Goal: Task Accomplishment & Management: Manage account settings

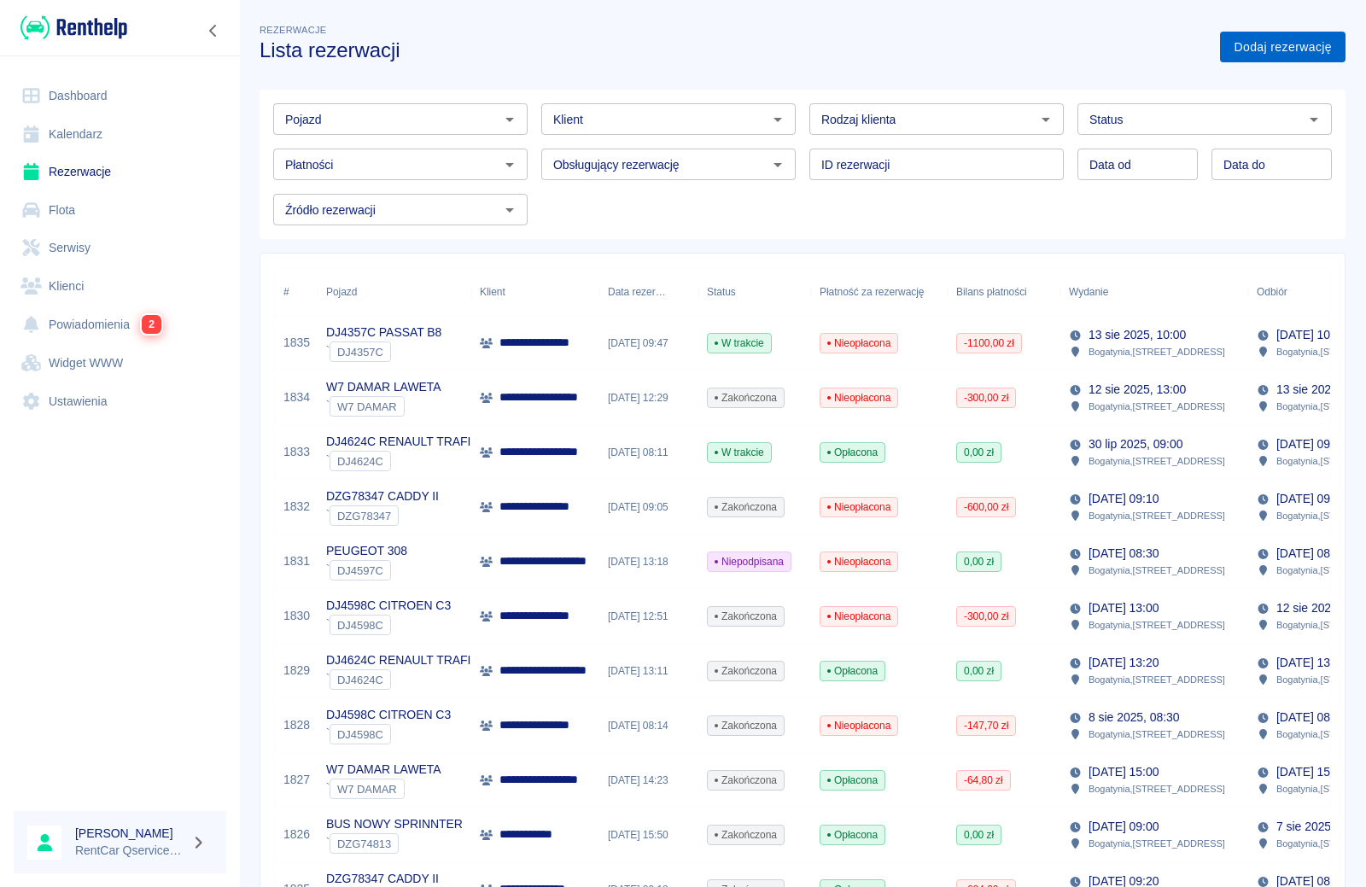
click at [1254, 45] on link "Dodaj rezerwację" at bounding box center [1282, 48] width 125 height 32
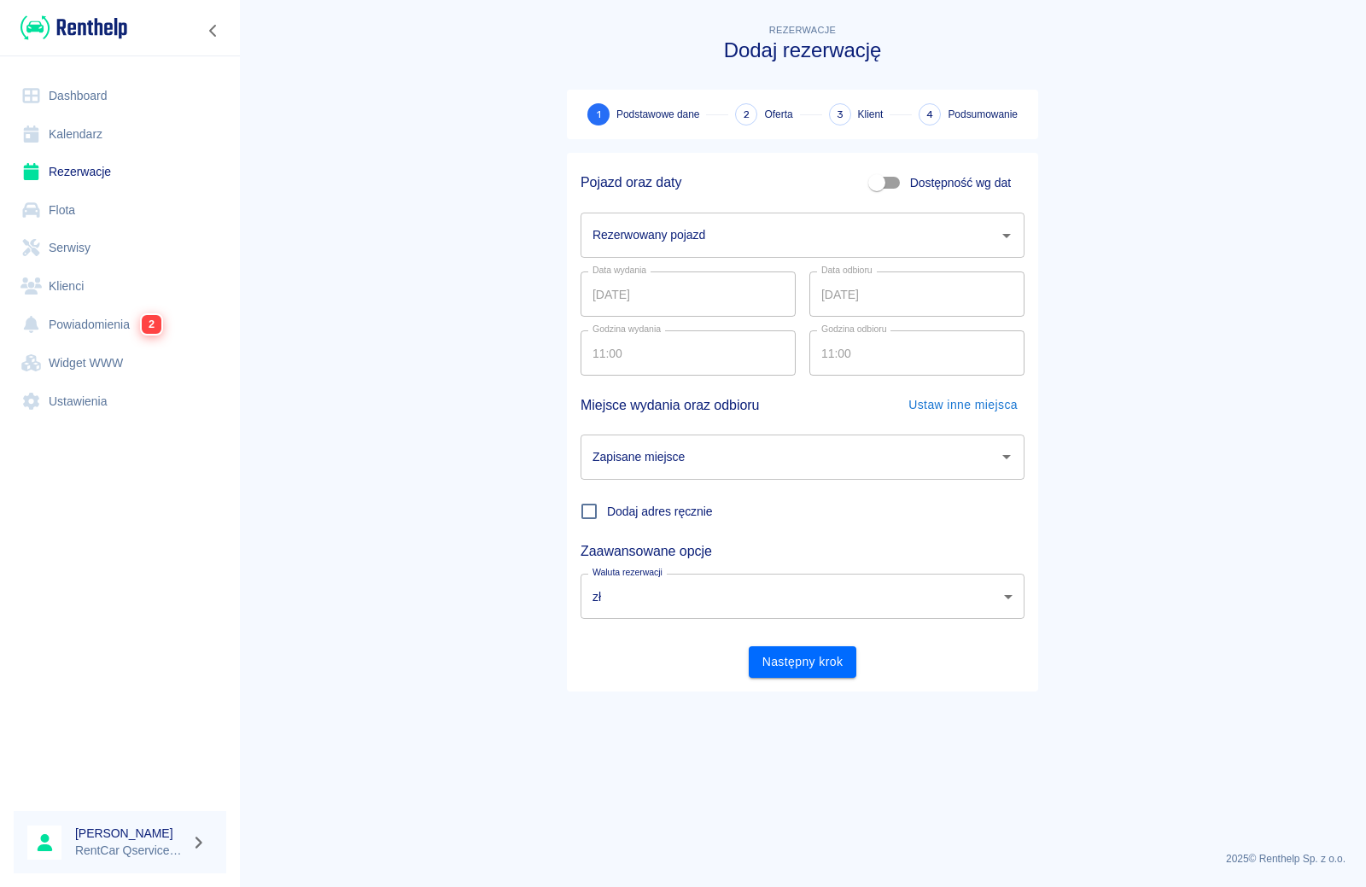
click at [697, 234] on input "Rezerwowany pojazd" at bounding box center [789, 235] width 403 height 30
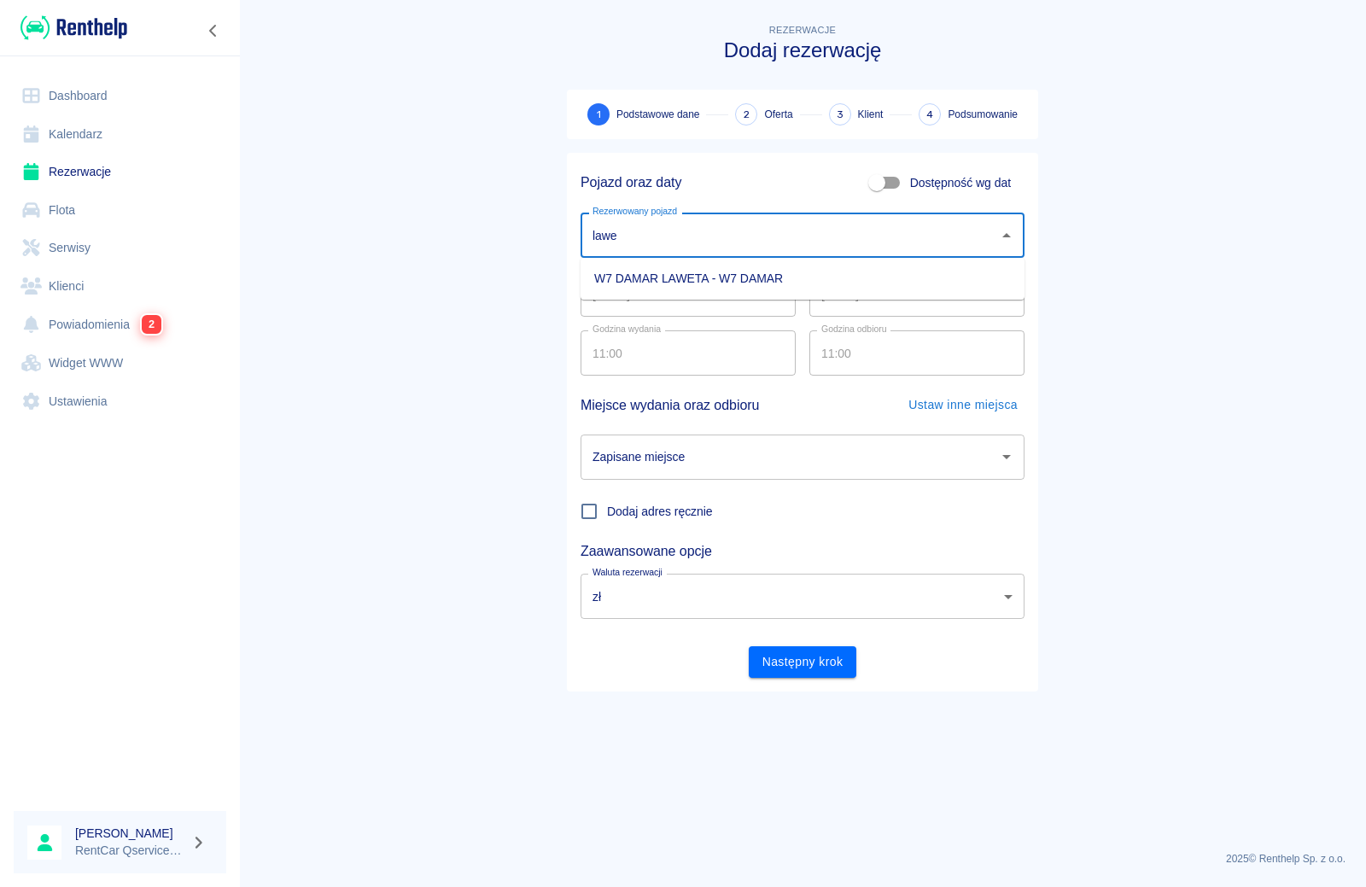
click at [683, 281] on li "W7 DAMAR LAWETA - W7 DAMAR" at bounding box center [803, 279] width 444 height 28
type input "W7 DAMAR LAWETA - W7 DAMAR"
click at [658, 448] on div "Zapisane miejsce Zapisane miejsce" at bounding box center [803, 457] width 444 height 45
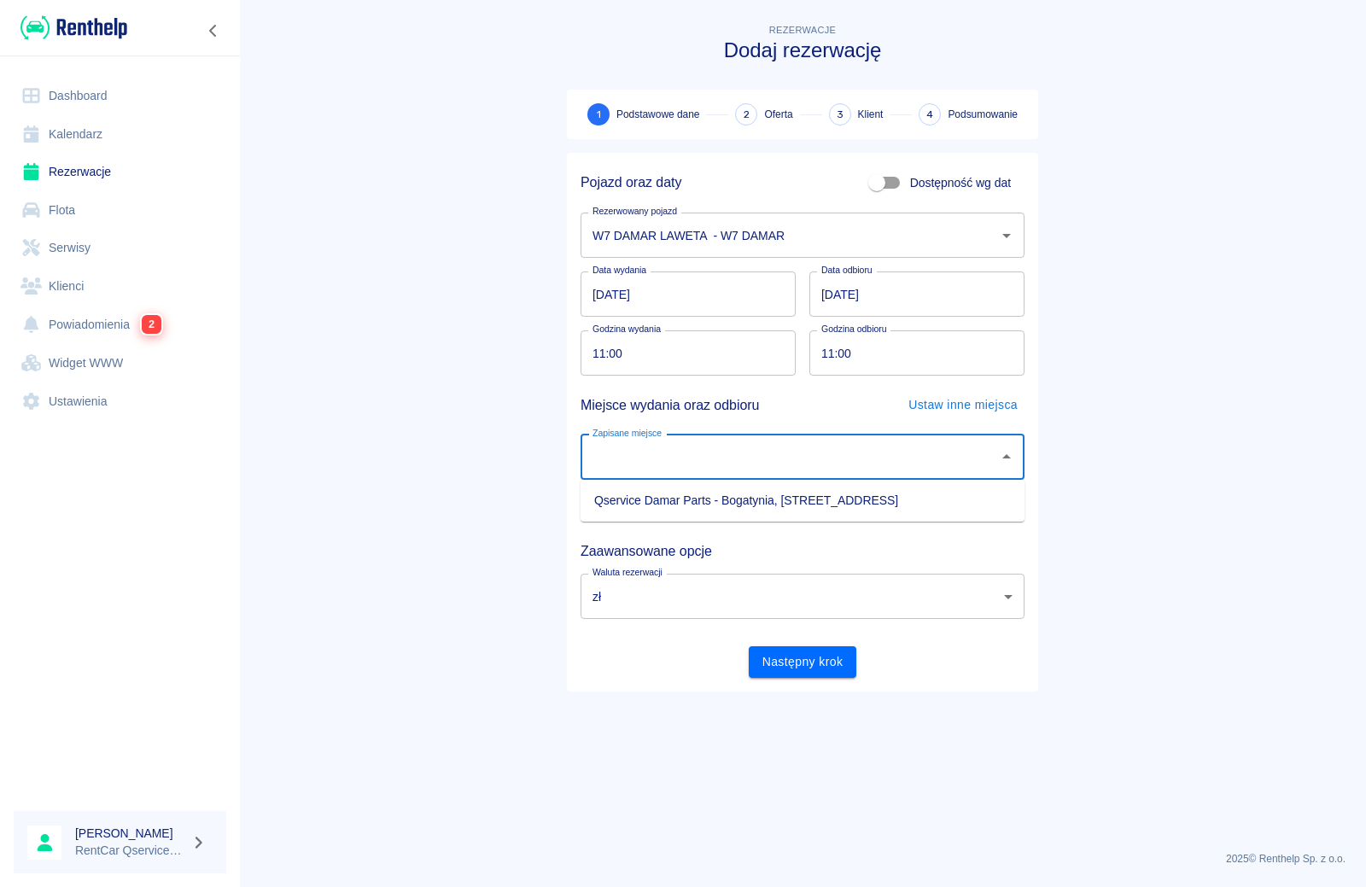
click at [680, 498] on li "Qservice Damar Parts - Bogatynia, [STREET_ADDRESS]" at bounding box center [803, 501] width 444 height 28
type input "Qservice Damar Parts - Bogatynia, [STREET_ADDRESS]"
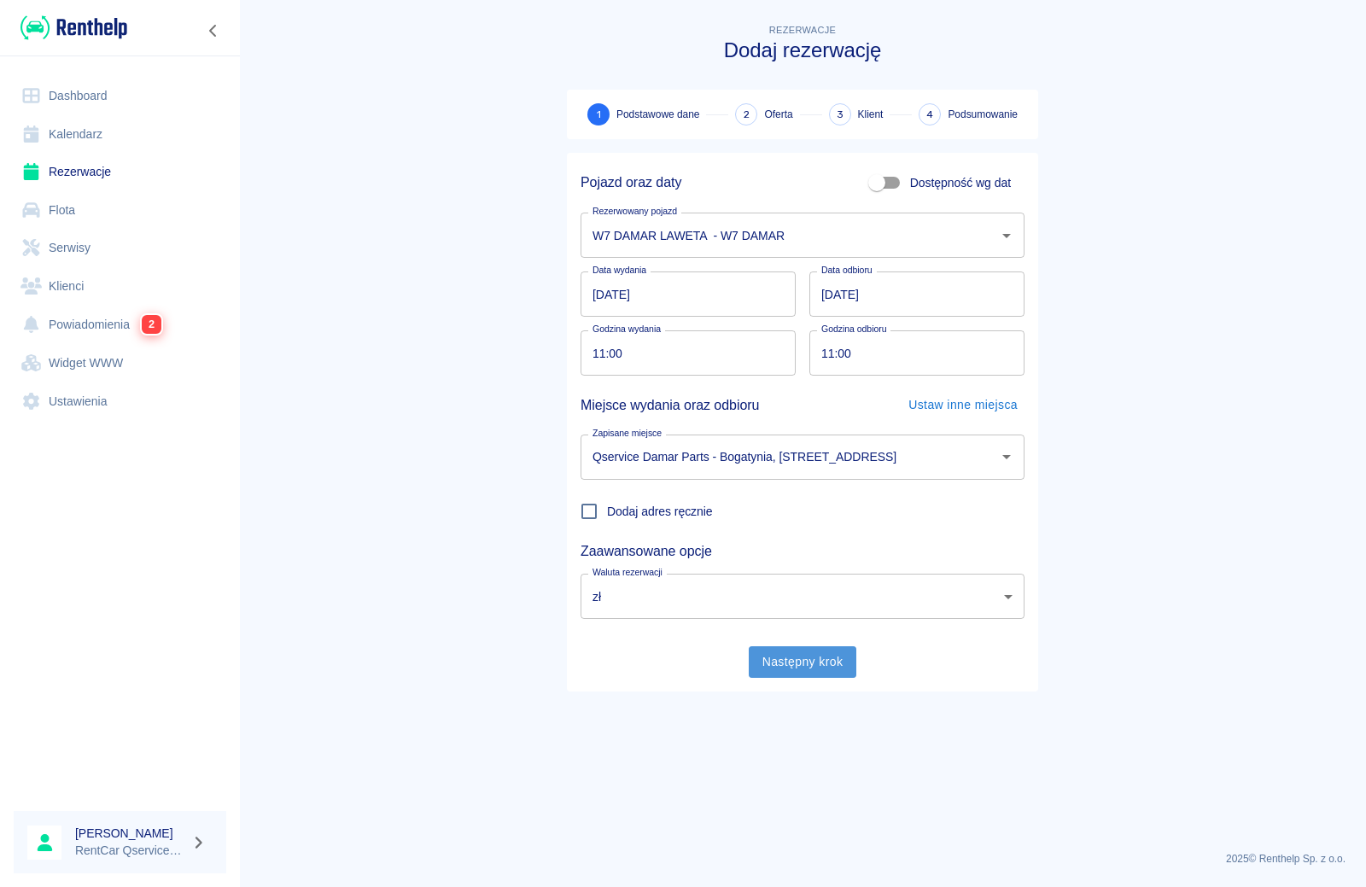
click at [792, 660] on button "Następny krok" at bounding box center [803, 662] width 108 height 32
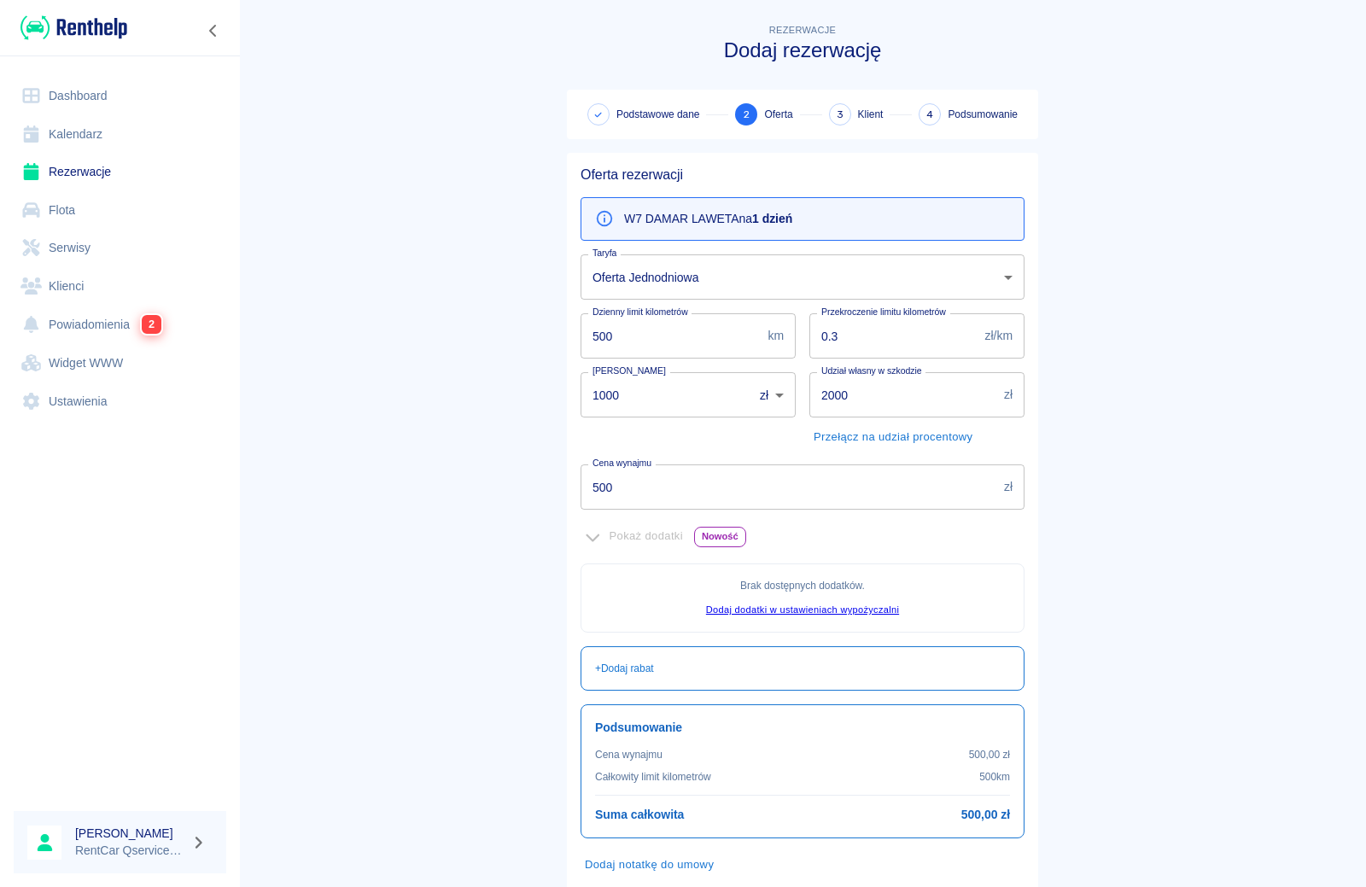
click at [713, 283] on body "Używamy plików Cookies, by zapewnić Ci najlepsze możliwe doświadczenie. Aby dow…" at bounding box center [683, 443] width 1366 height 887
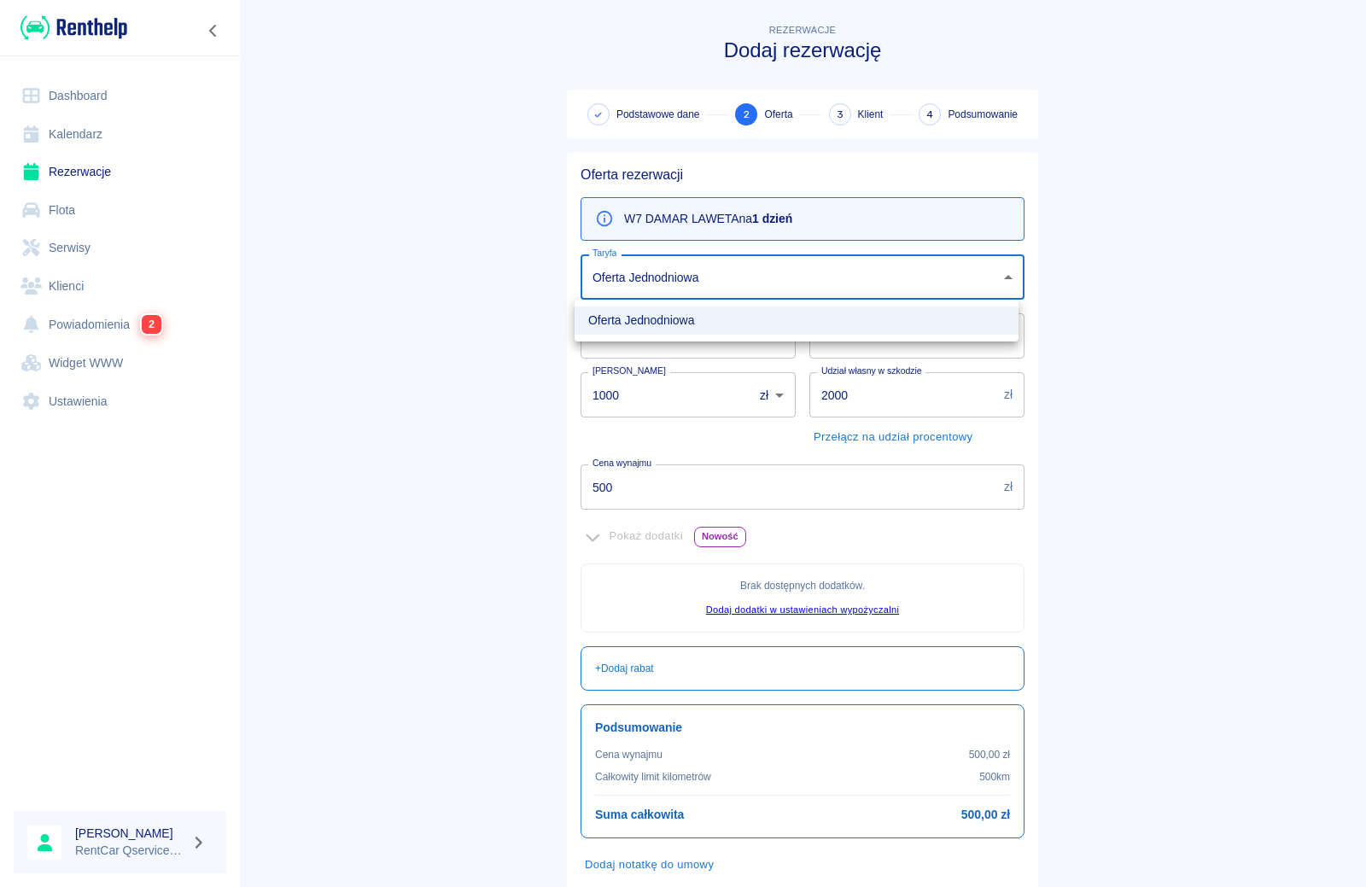
click at [489, 269] on div at bounding box center [683, 443] width 1366 height 887
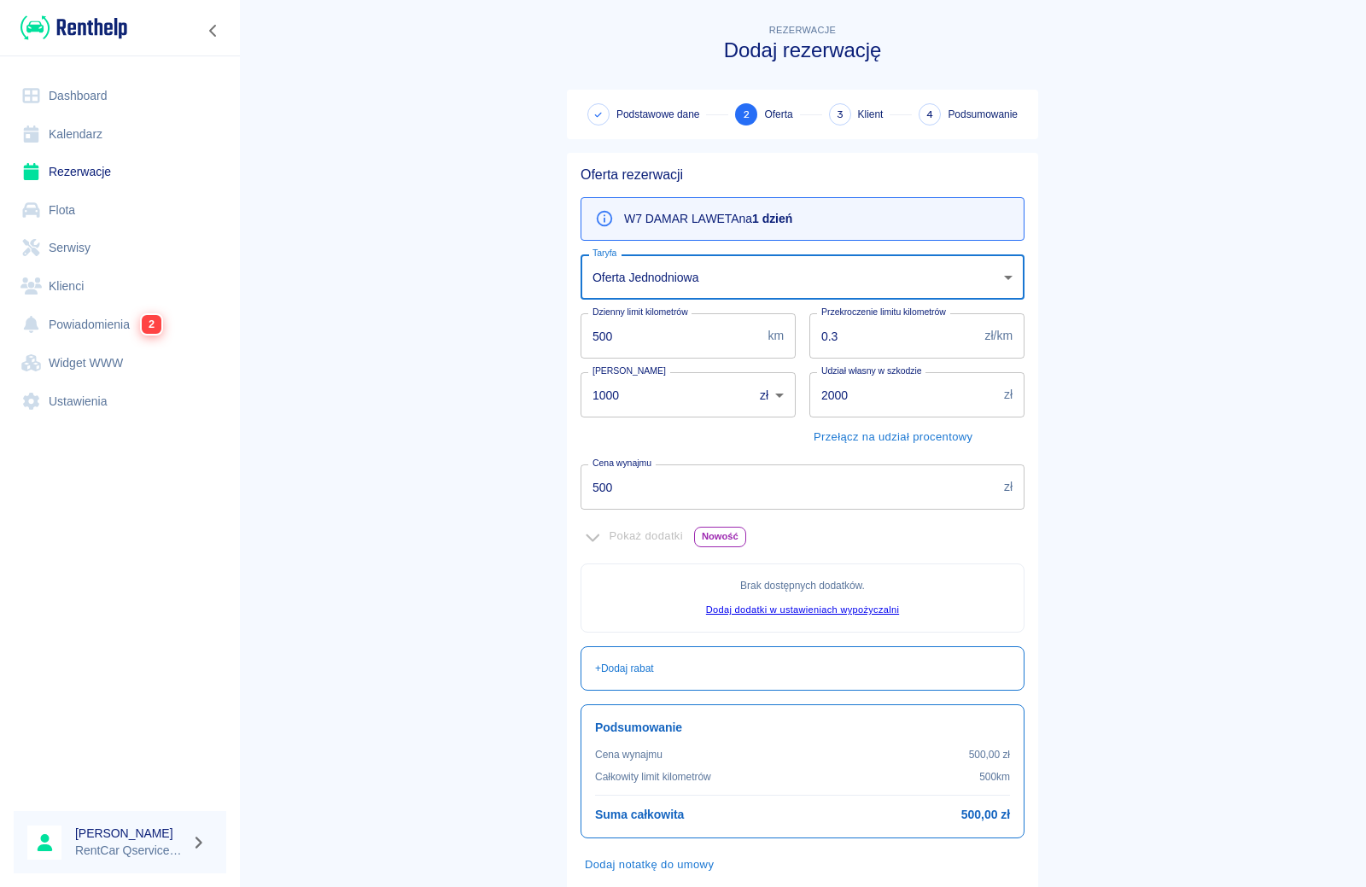
click at [645, 397] on input "1000" at bounding box center [661, 394] width 161 height 45
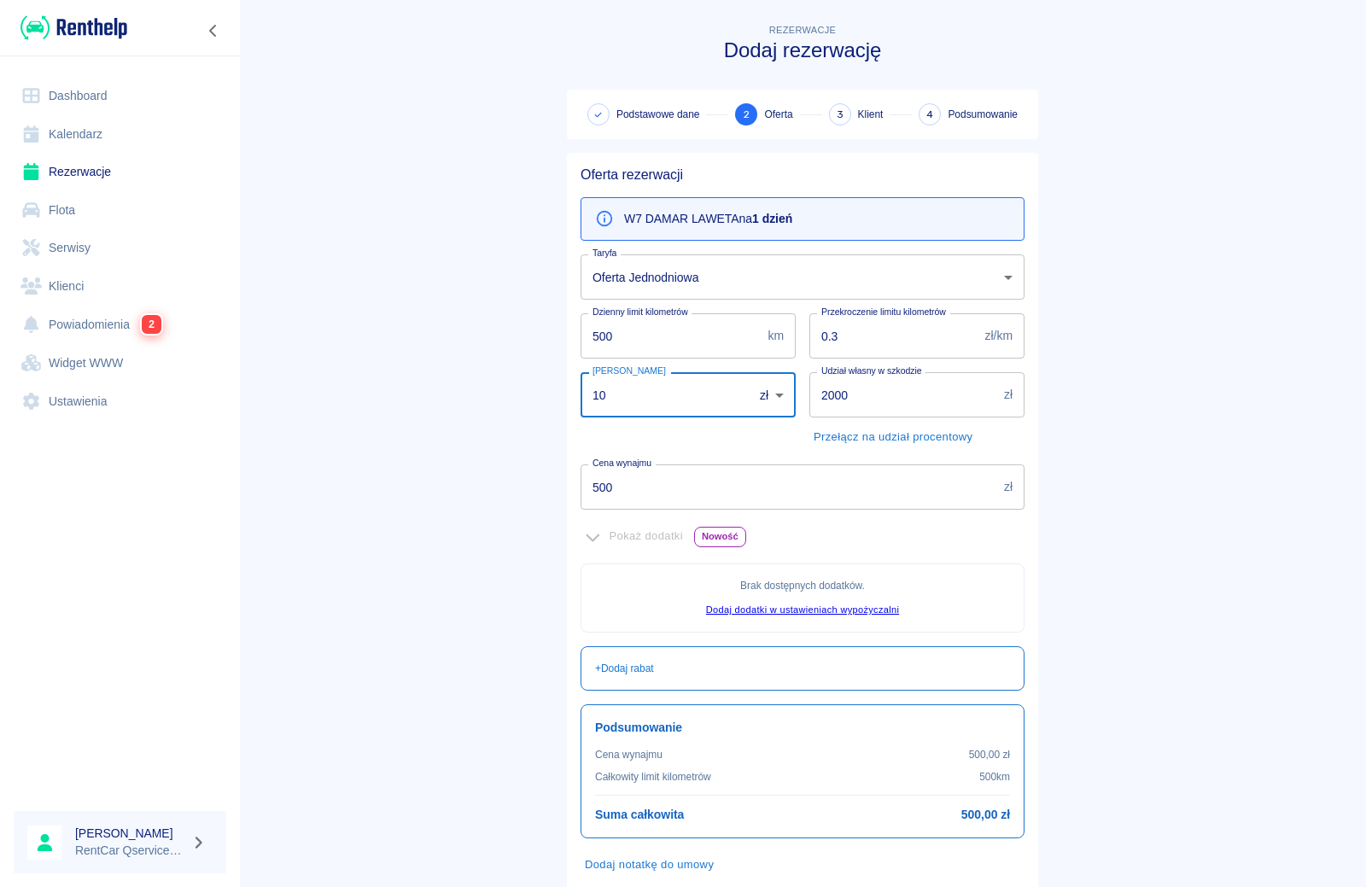
type input "1"
click at [493, 590] on main "Rezerwacje Dodaj rezerwację Podstawowe dane 2 Oferta 3 Klient 4 Podsumowanie Of…" at bounding box center [802, 478] width 1127 height 916
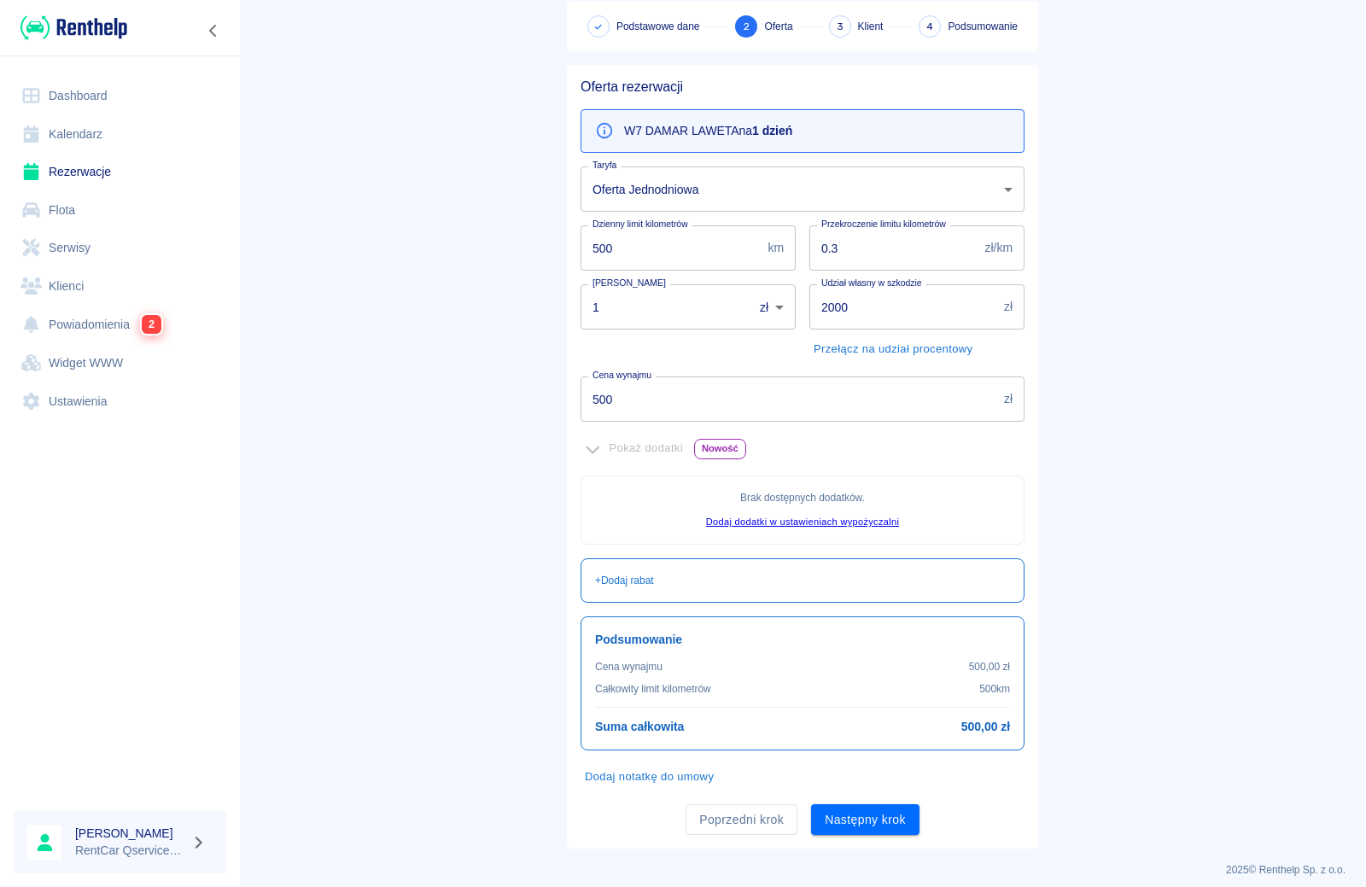
scroll to position [99, 0]
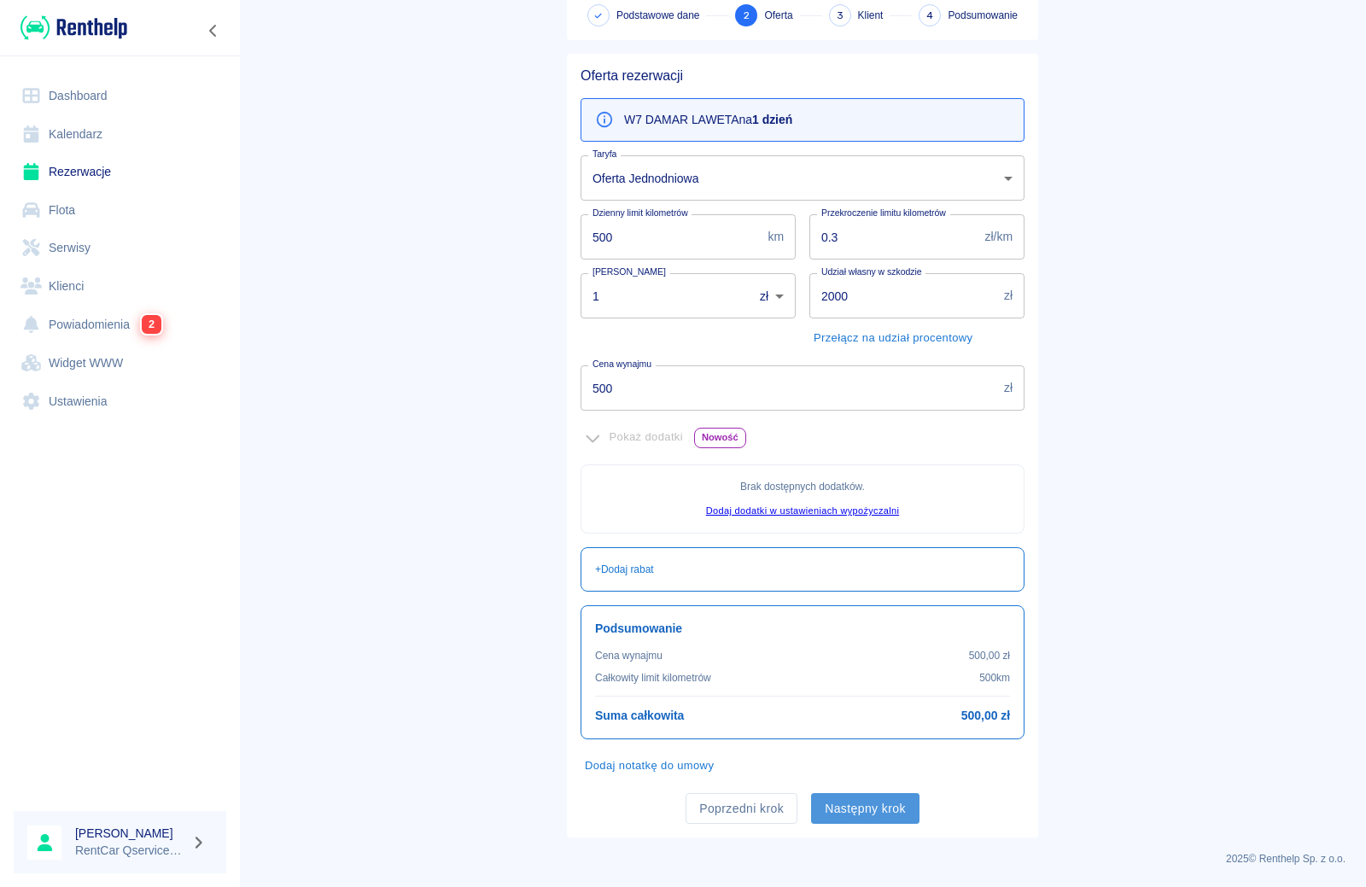
click at [879, 813] on button "Następny krok" at bounding box center [865, 809] width 108 height 32
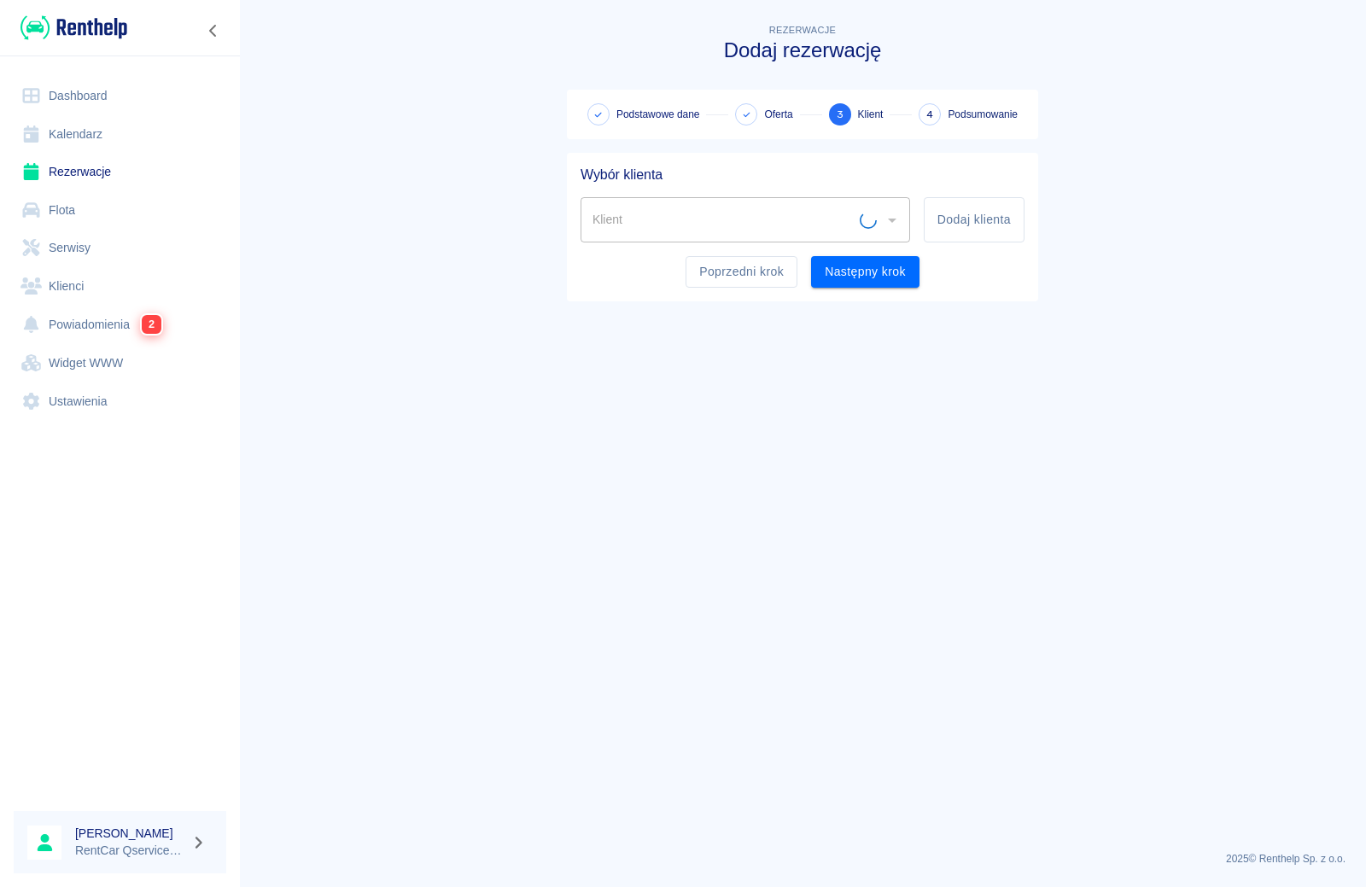
scroll to position [0, 0]
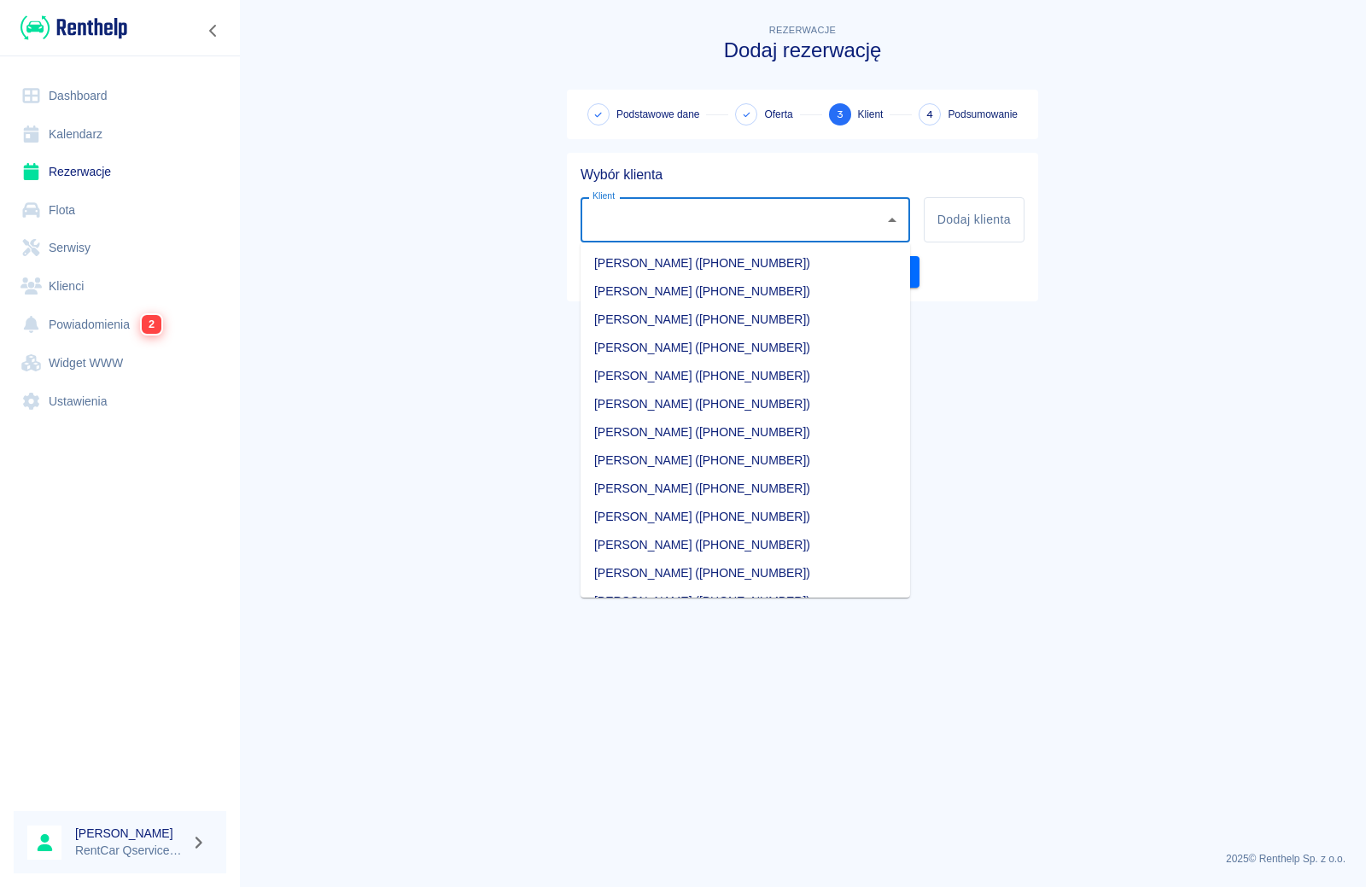
click at [681, 225] on input "Klient" at bounding box center [732, 220] width 289 height 30
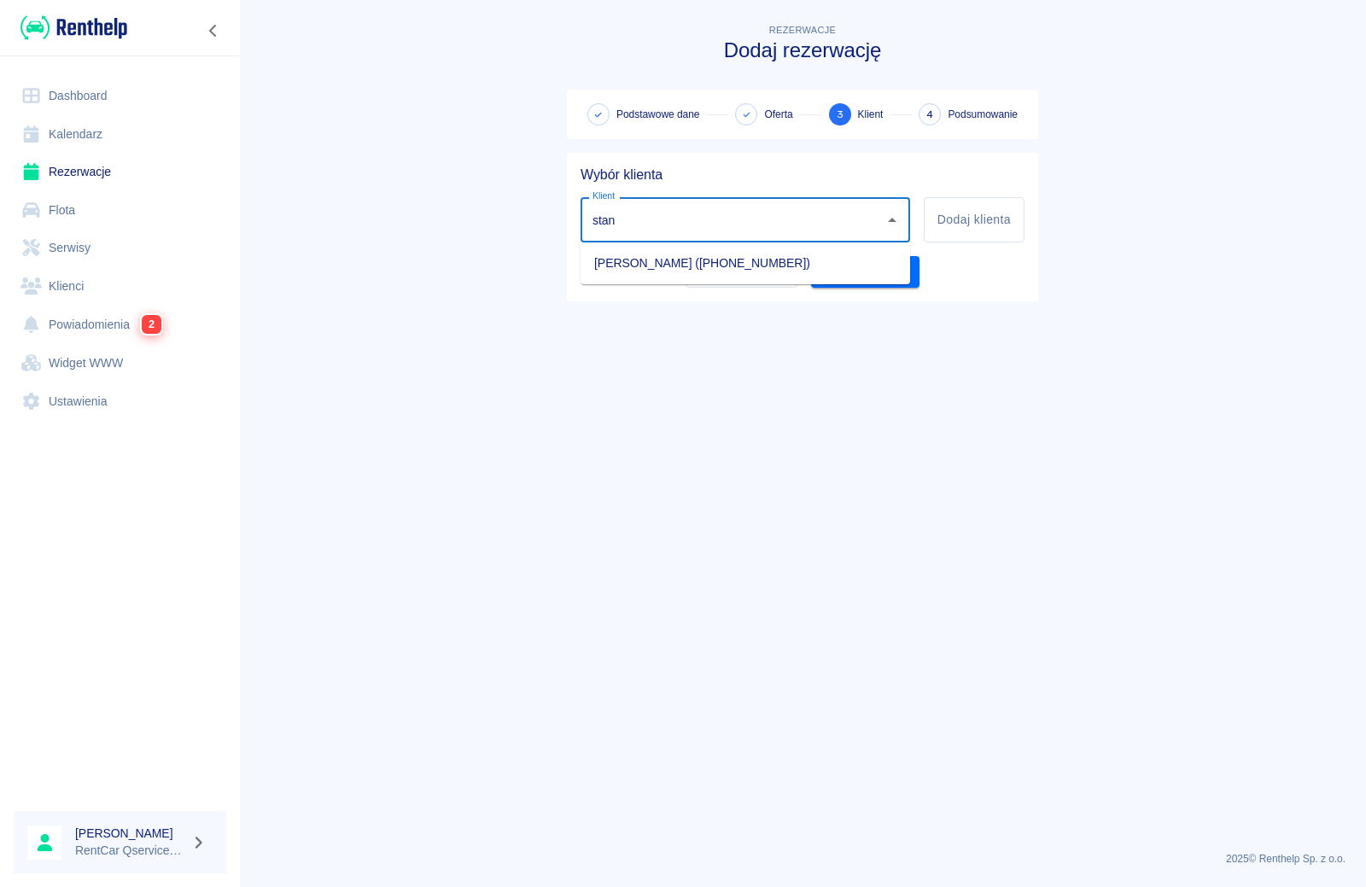
click at [692, 269] on li "[PERSON_NAME] ([PHONE_NUMBER])" at bounding box center [746, 263] width 330 height 28
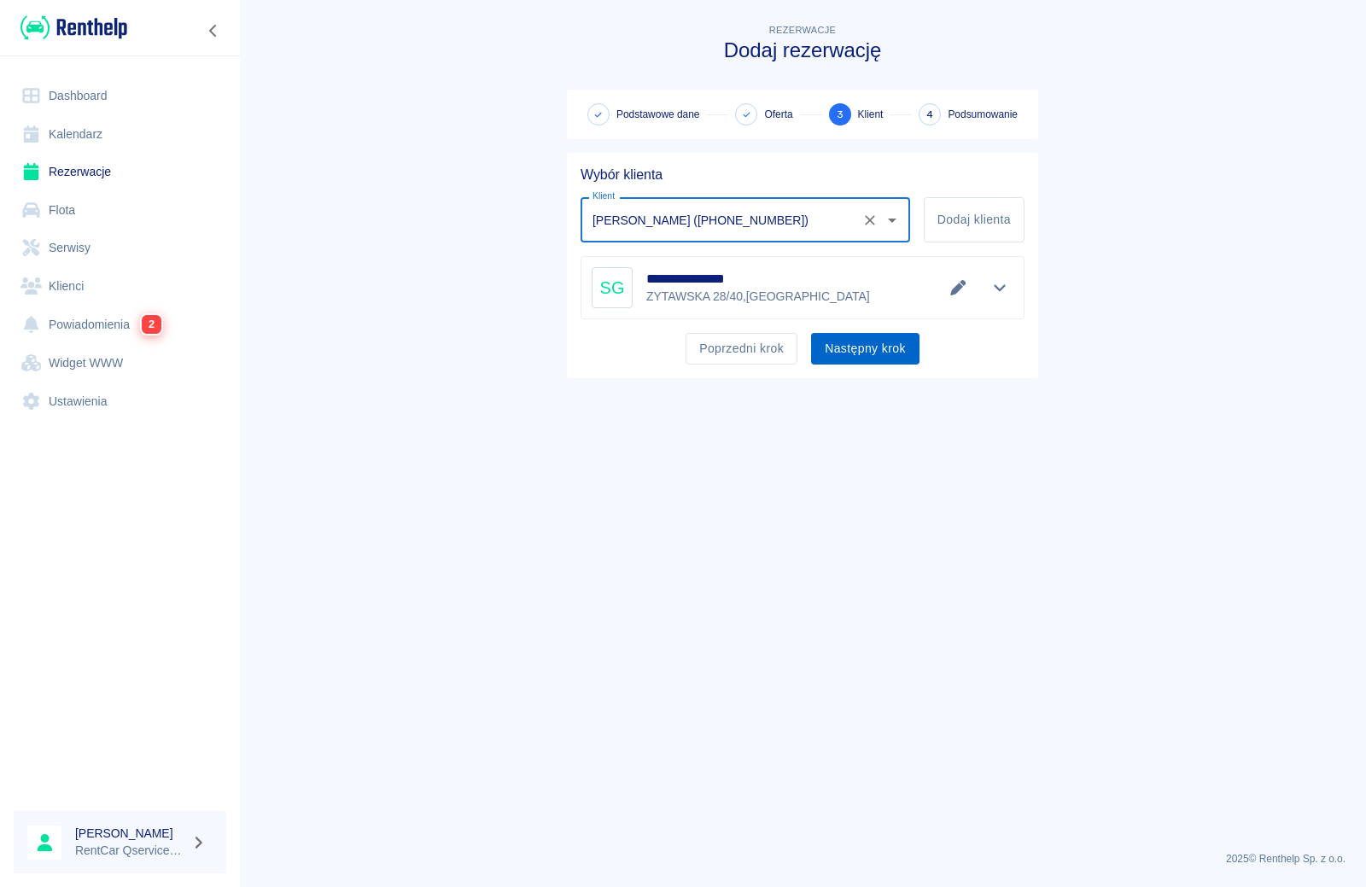
type input "[PERSON_NAME] ([PHONE_NUMBER])"
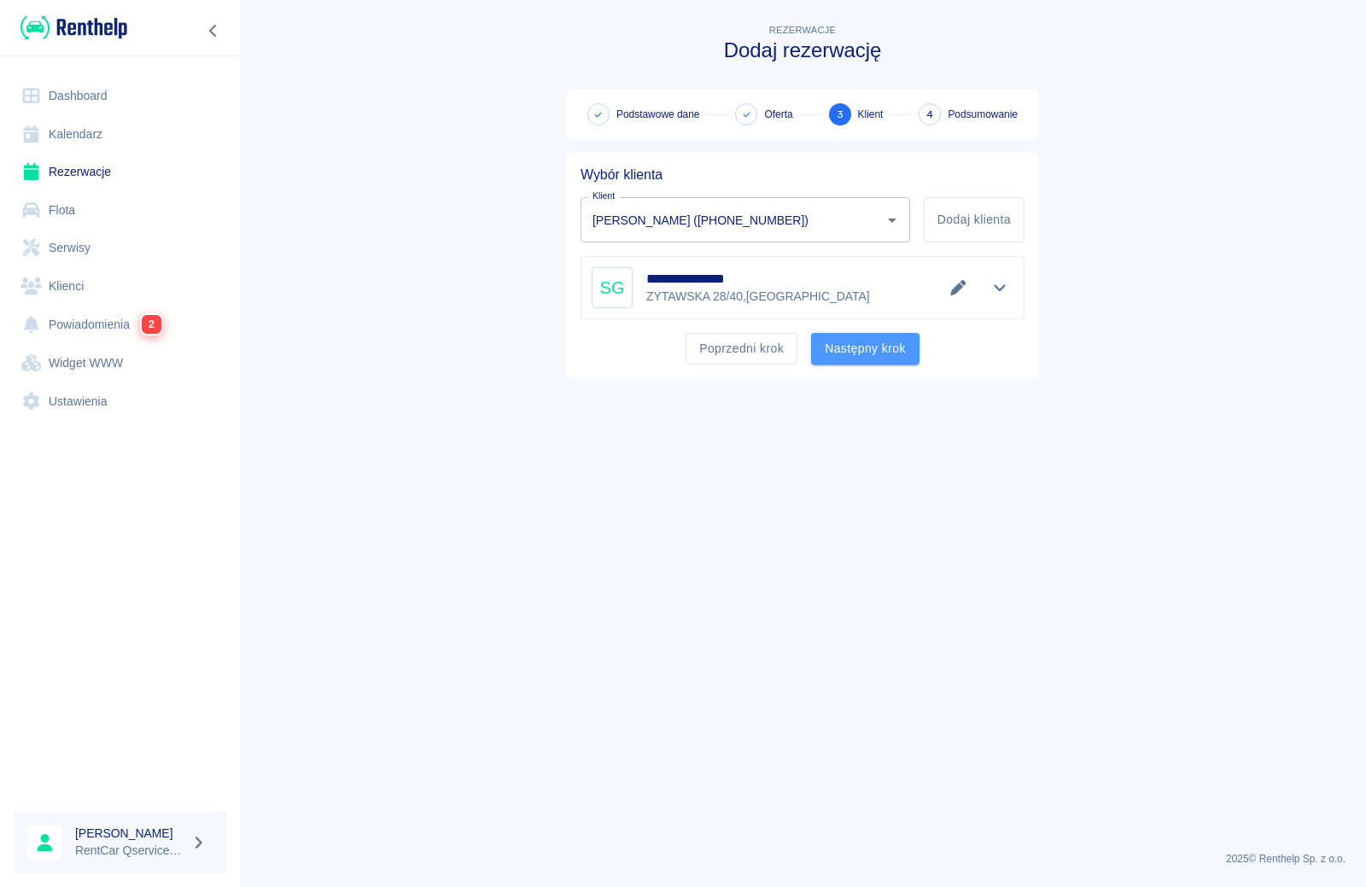
click at [866, 353] on button "Następny krok" at bounding box center [865, 349] width 108 height 32
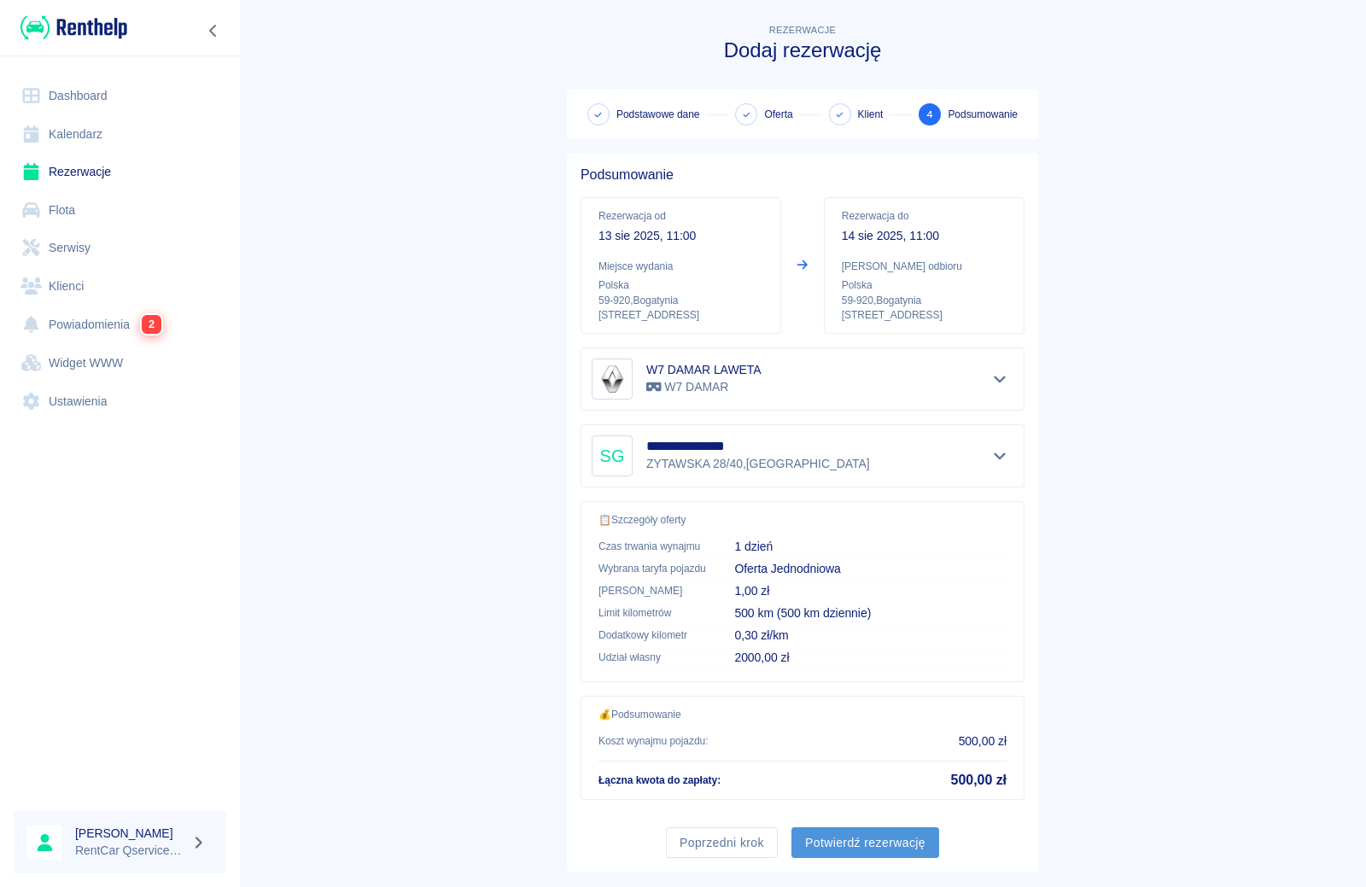
click at [873, 845] on button "Potwierdź rezerwację" at bounding box center [865, 843] width 148 height 32
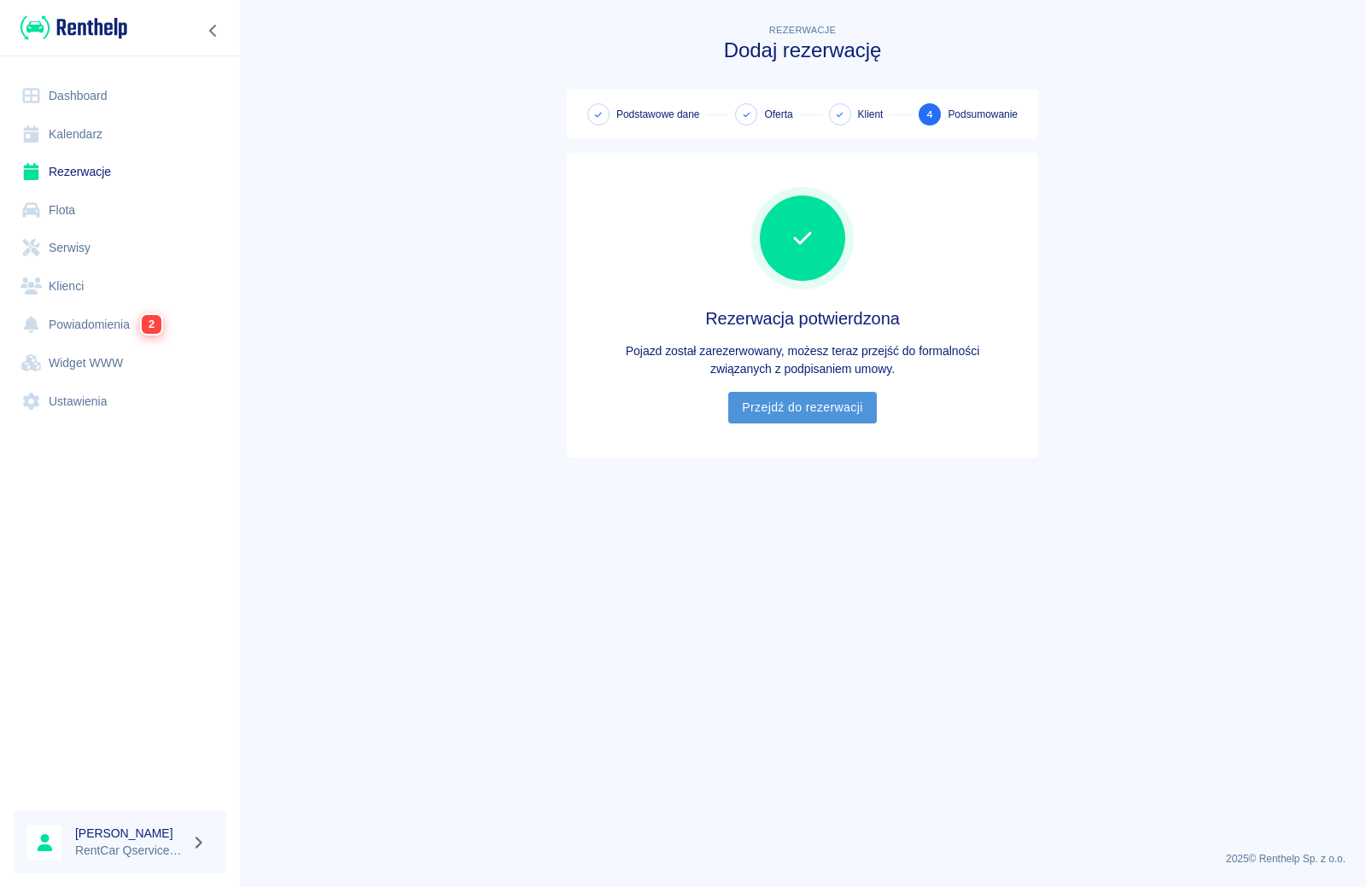
click at [804, 417] on link "Przejdź do rezerwacji" at bounding box center [802, 408] width 148 height 32
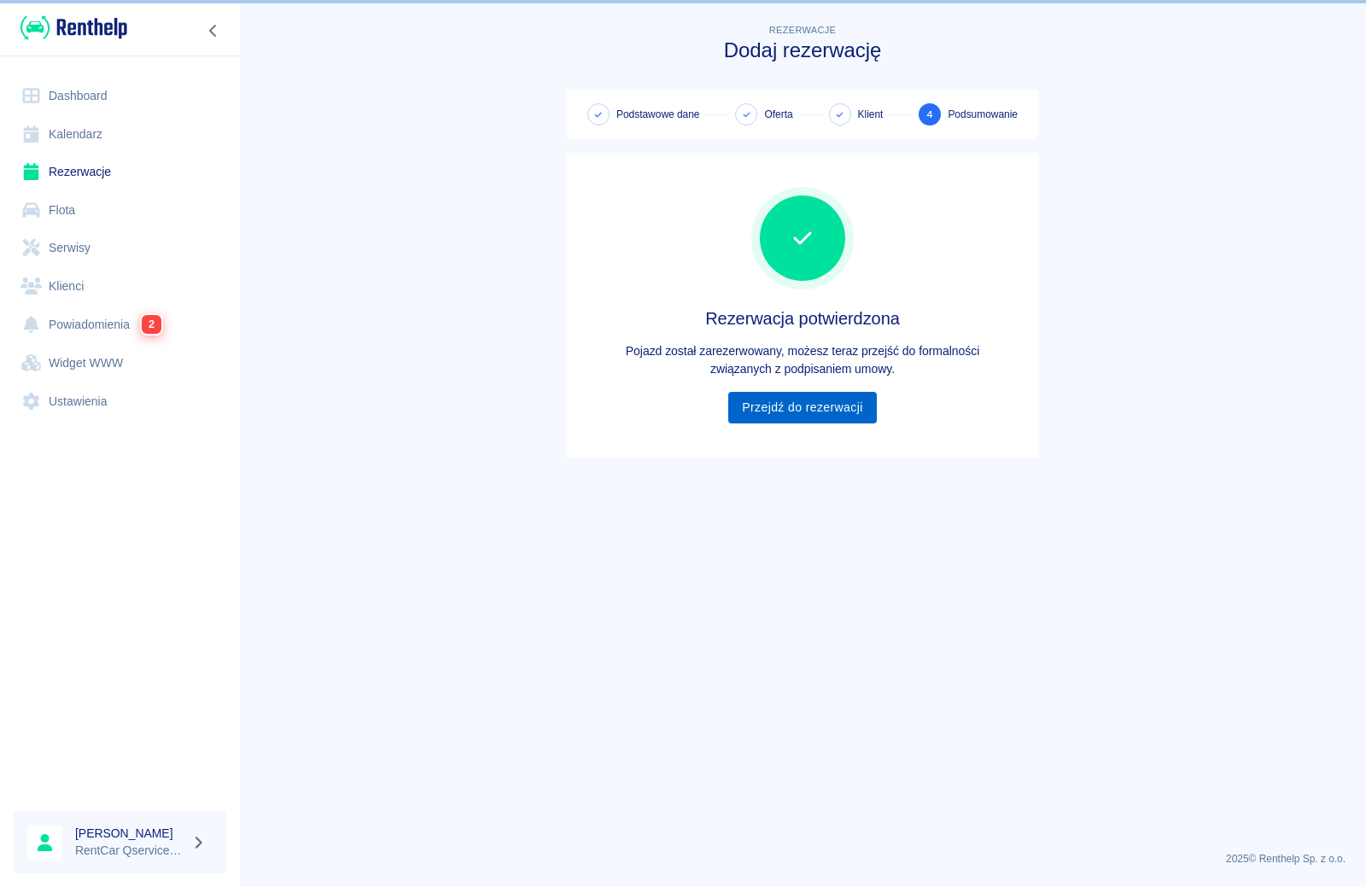
click at [784, 414] on link "Przejdź do rezerwacji" at bounding box center [802, 408] width 148 height 32
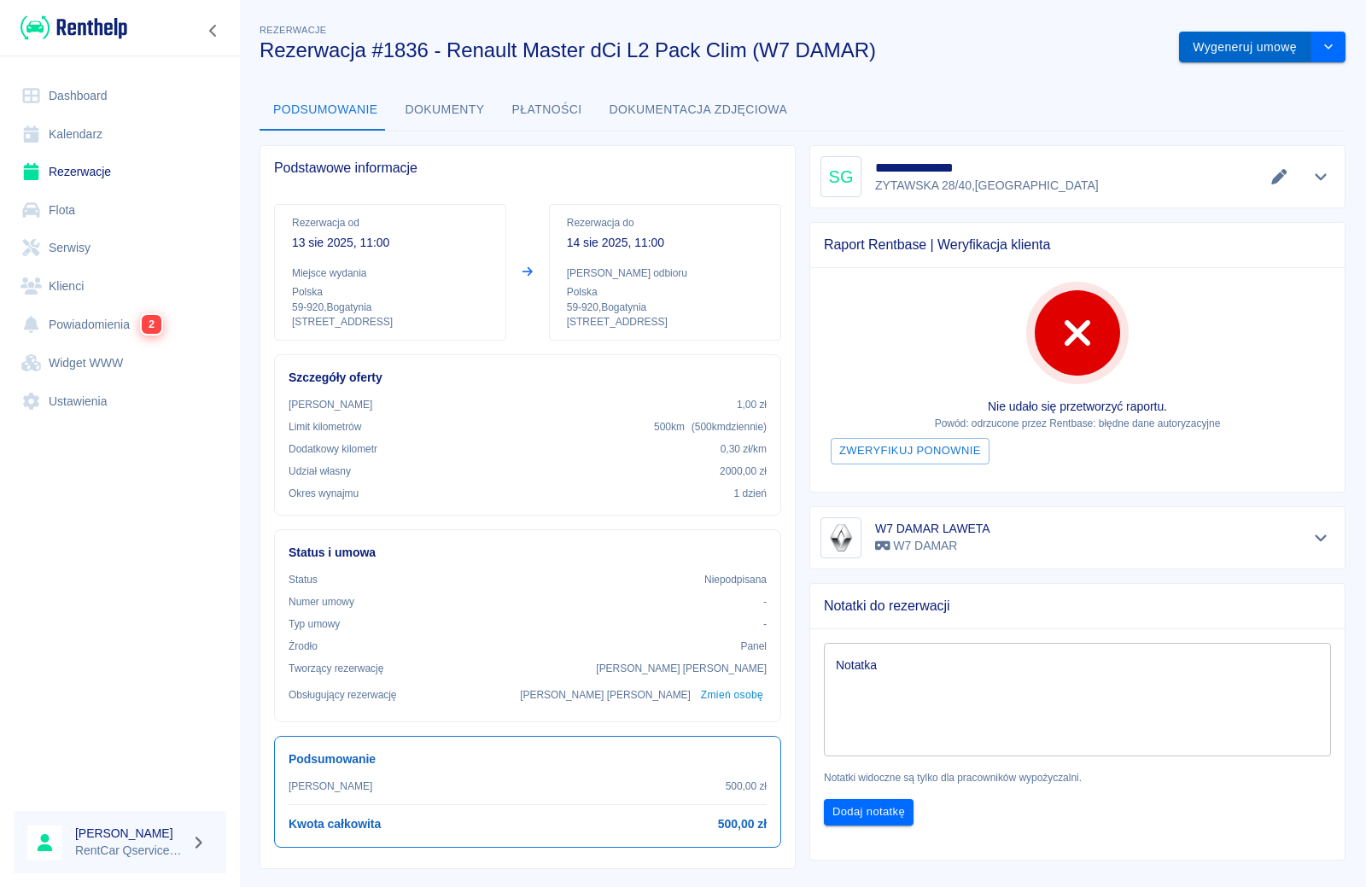
click at [1229, 49] on button "Wygeneruj umowę" at bounding box center [1245, 48] width 132 height 32
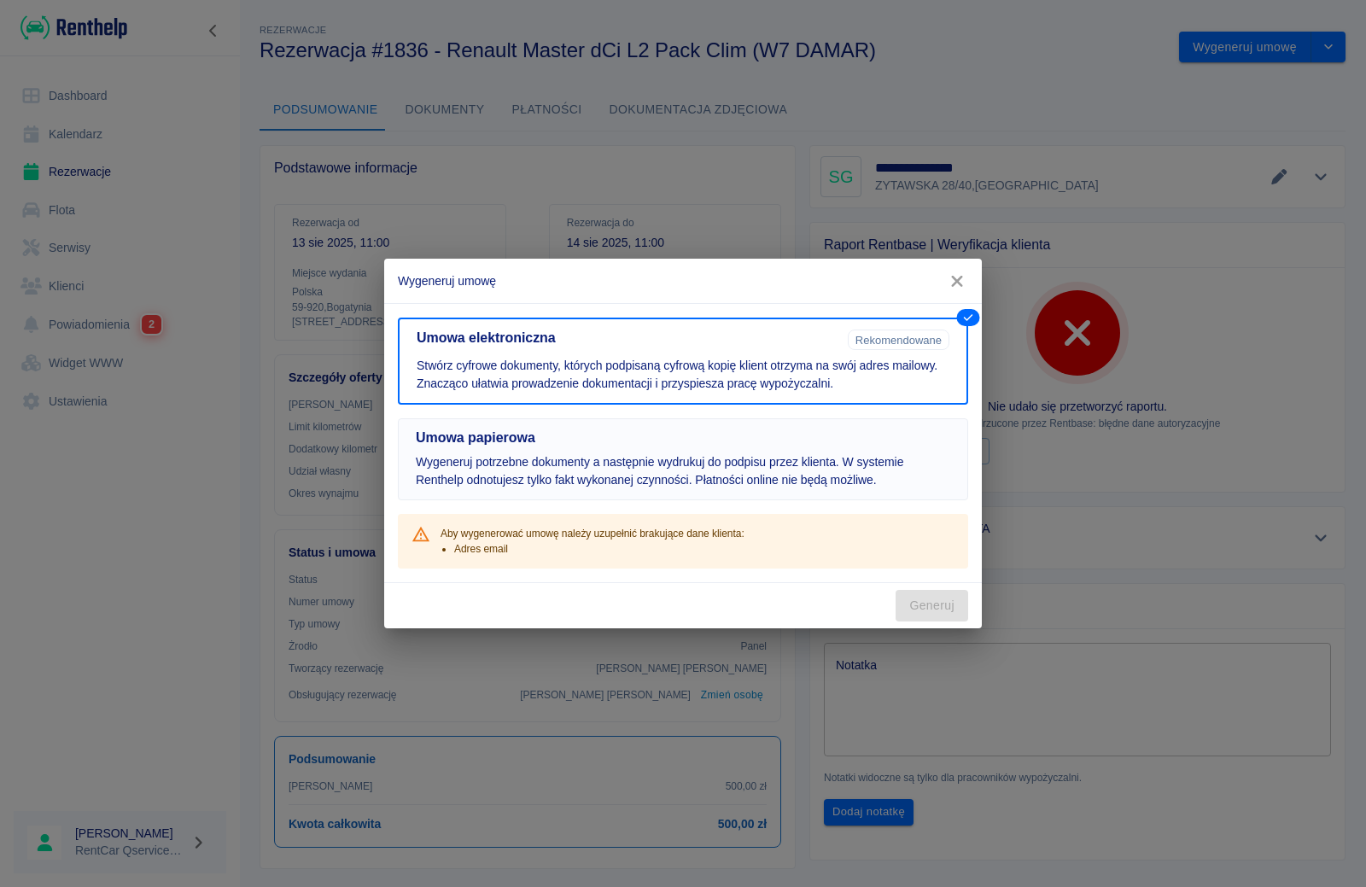
click at [781, 461] on p "Wygeneruj potrzebne dokumenty a następnie wydrukuj do podpisu przez klienta. W …" at bounding box center [683, 471] width 534 height 36
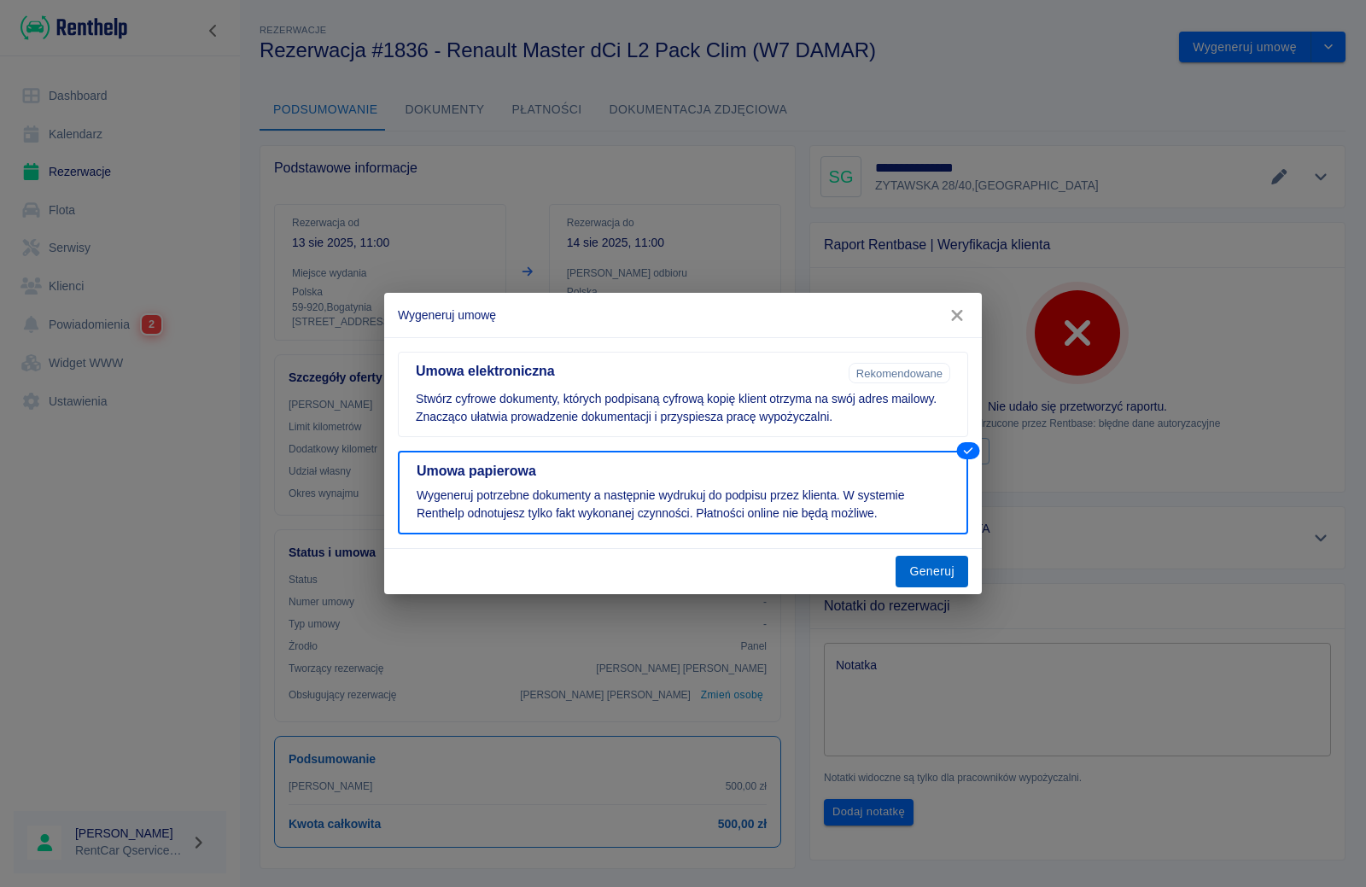
click at [925, 575] on button "Generuj" at bounding box center [932, 572] width 73 height 32
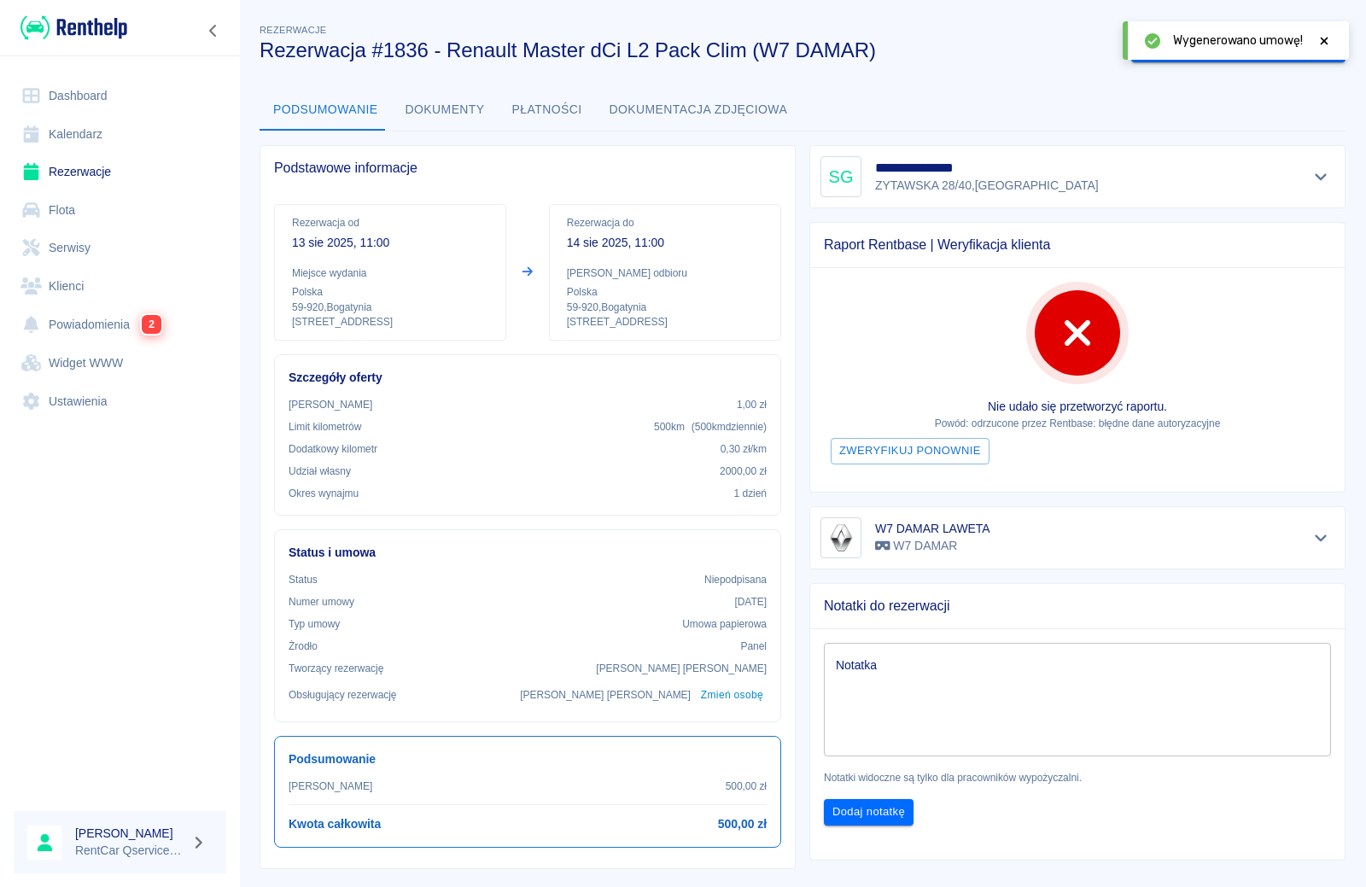
click at [1324, 41] on icon at bounding box center [1325, 41] width 8 height 8
click at [1253, 53] on button "Oznacz: umowa podpisana" at bounding box center [1221, 48] width 180 height 32
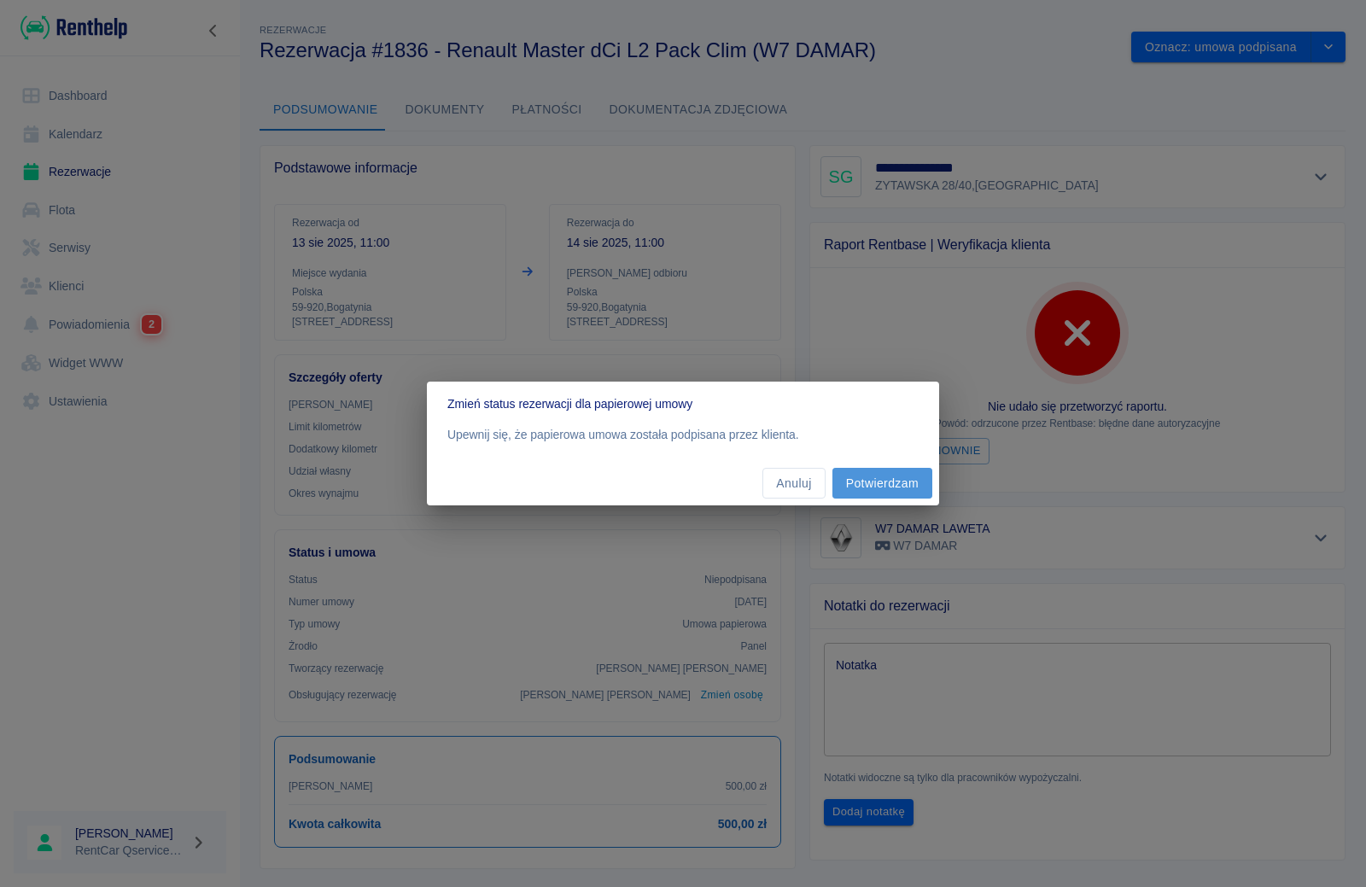
click at [873, 492] on button "Potwierdzam" at bounding box center [882, 484] width 100 height 32
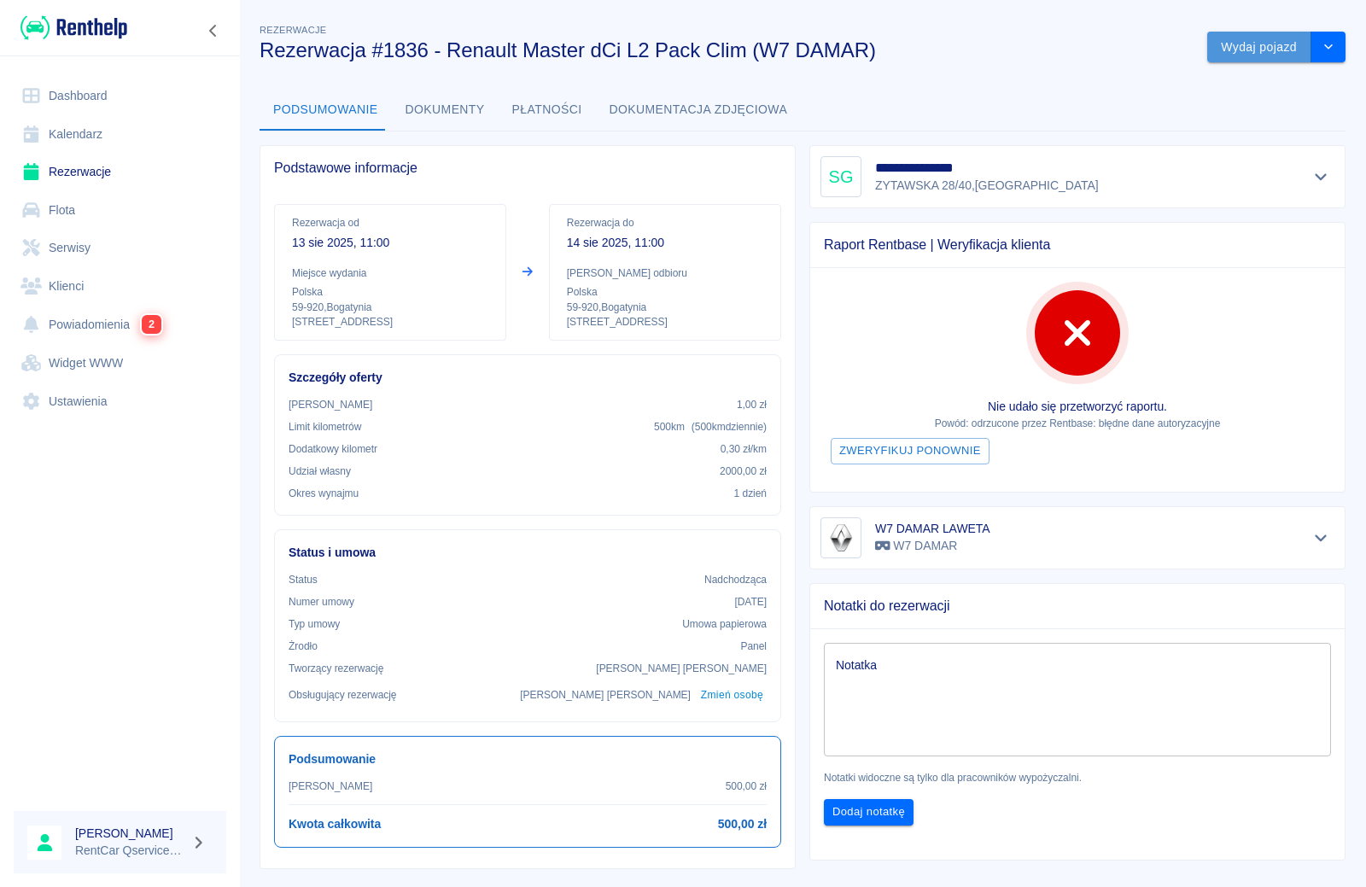
click at [1259, 49] on button "Wydaj pojazd" at bounding box center [1259, 48] width 104 height 32
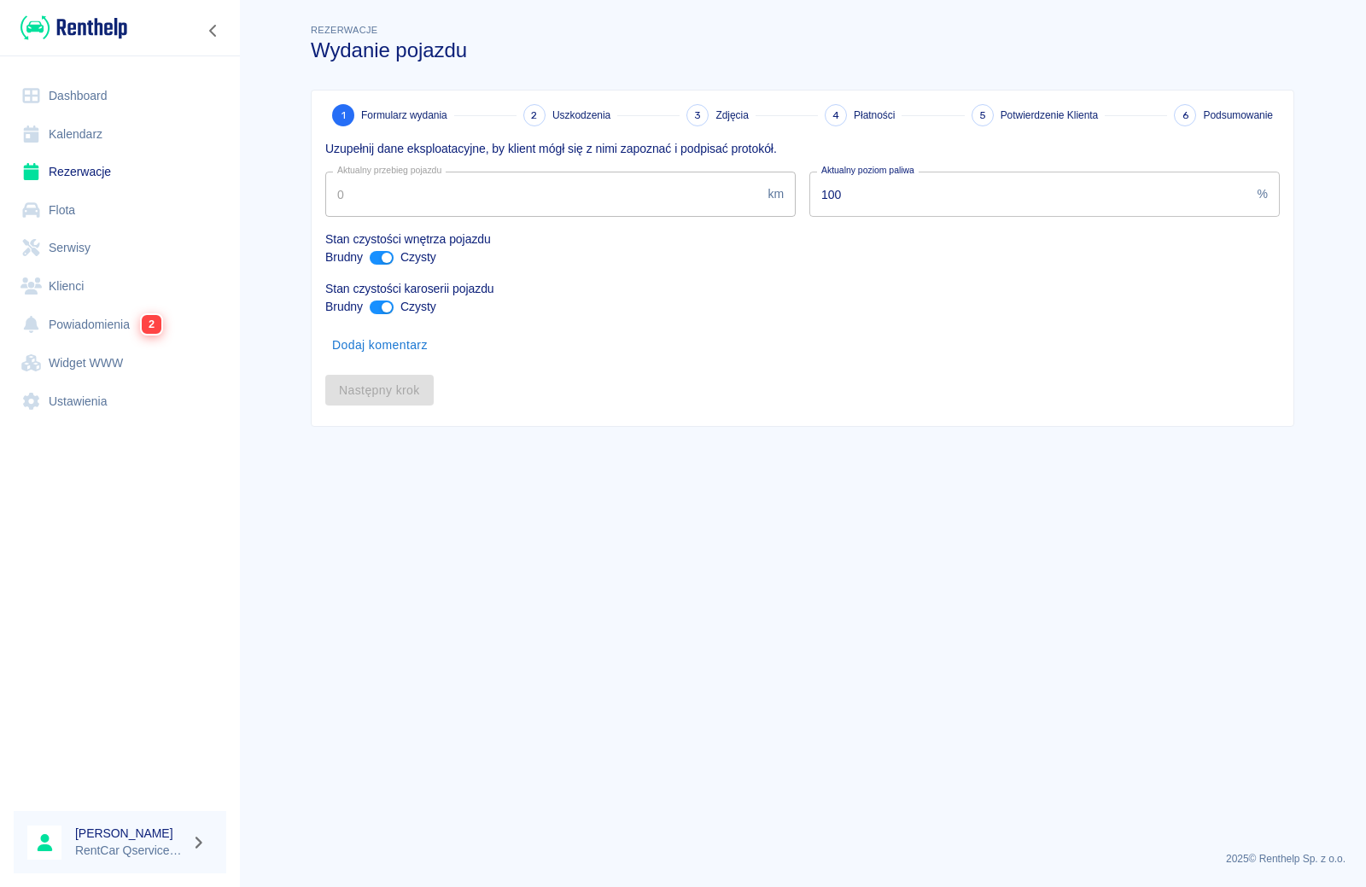
type input "95561"
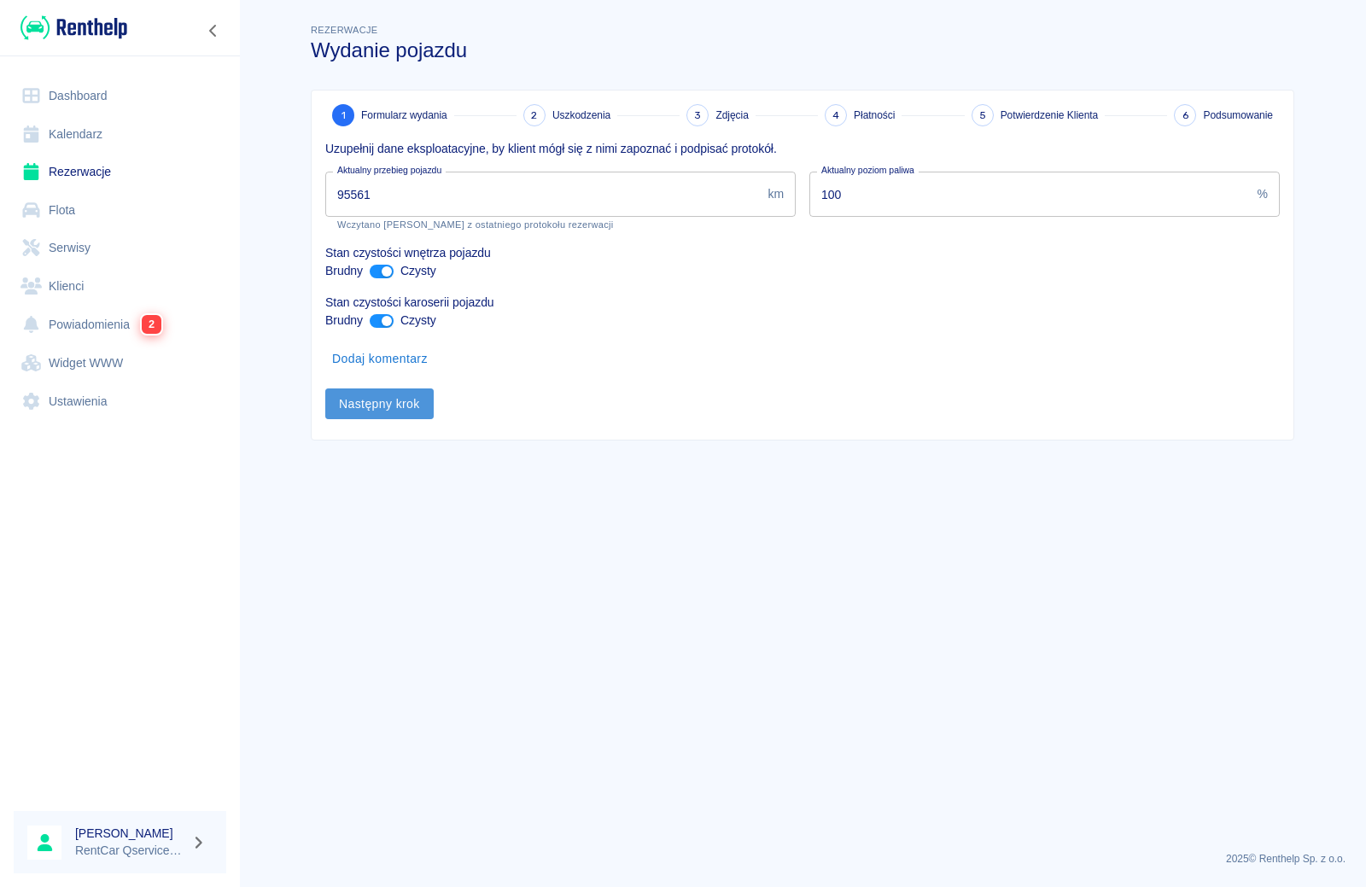
click at [405, 413] on button "Następny krok" at bounding box center [379, 404] width 108 height 32
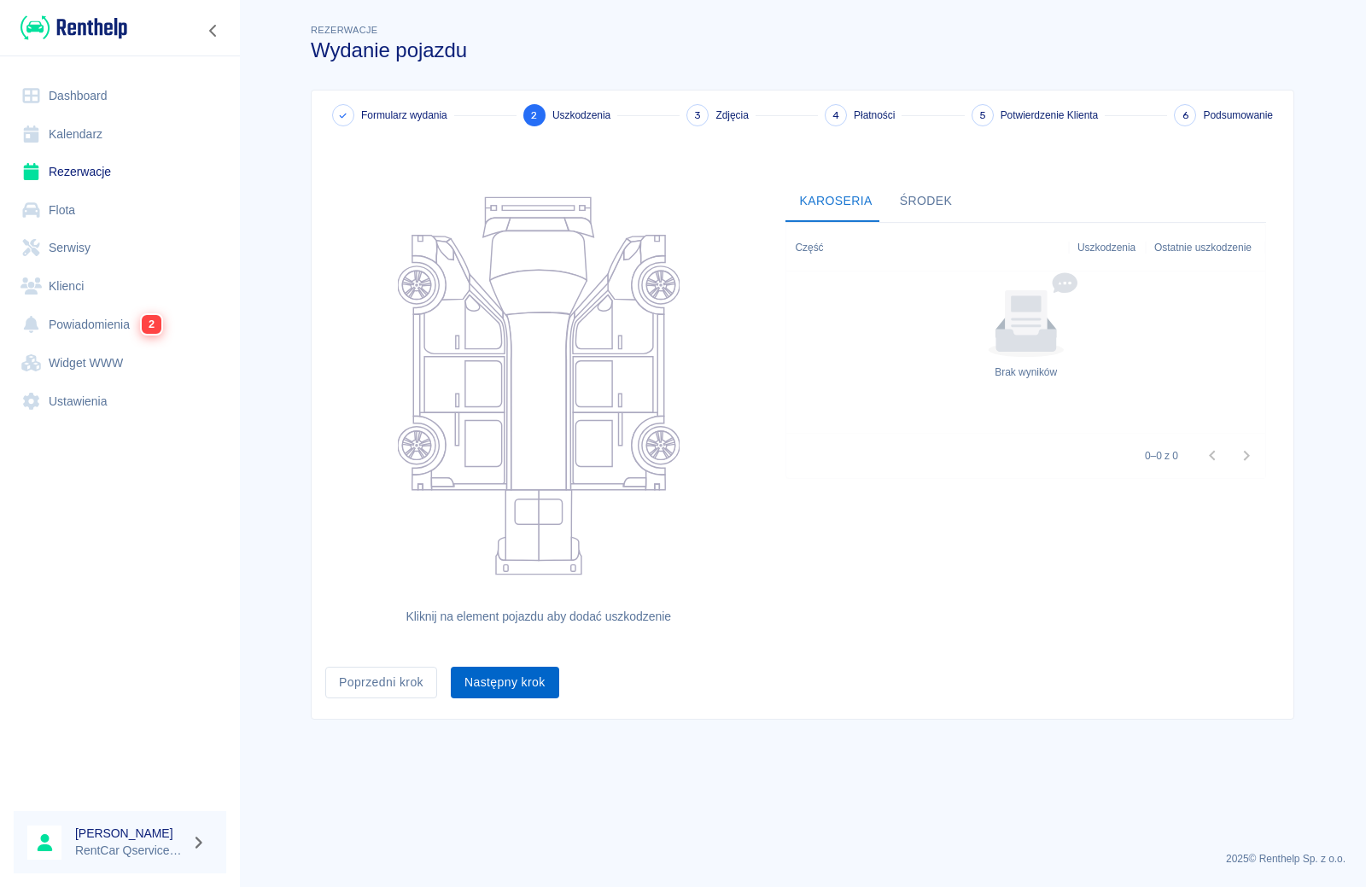
click at [525, 686] on button "Następny krok" at bounding box center [505, 683] width 108 height 32
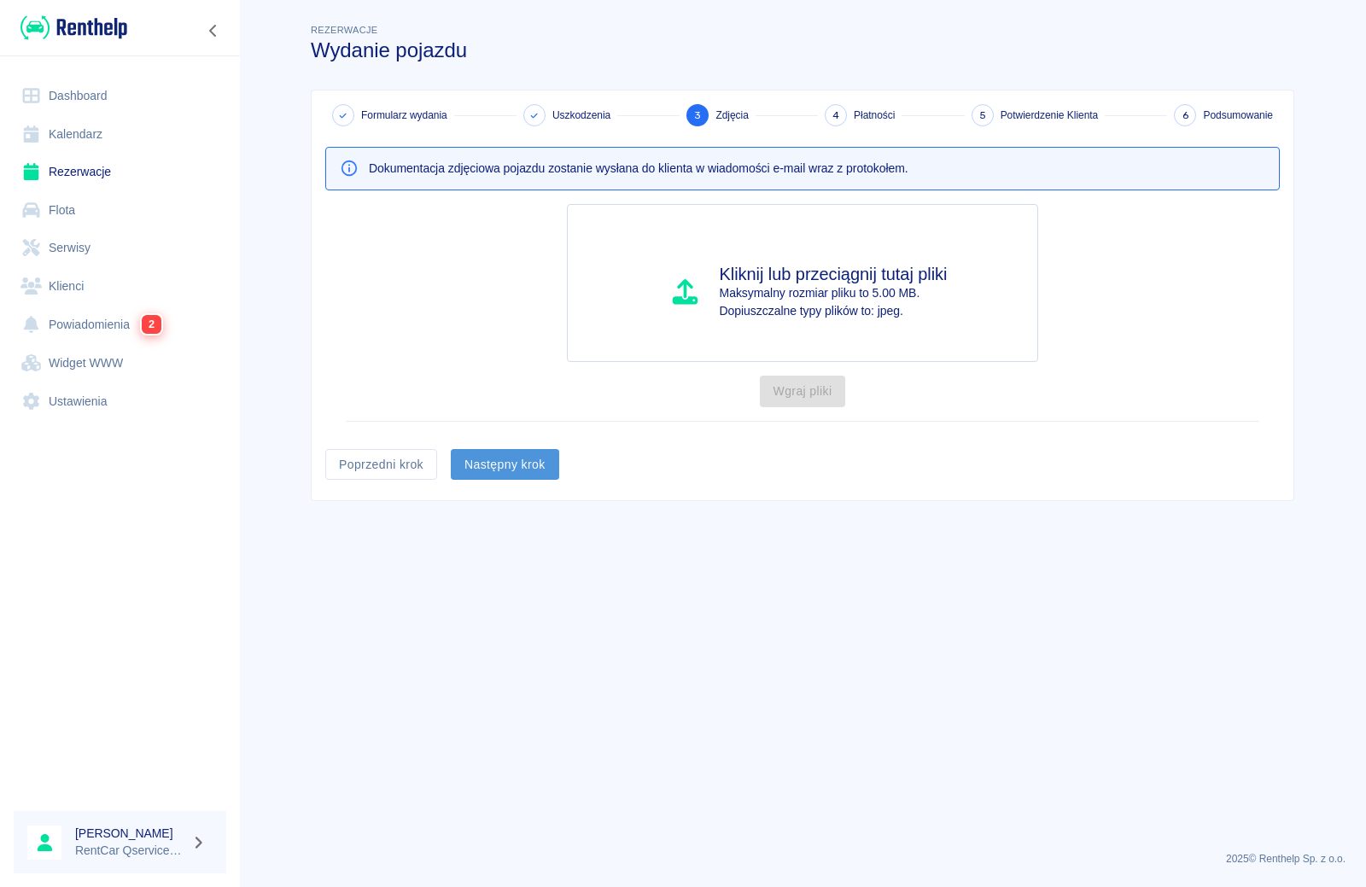
click at [522, 468] on button "Następny krok" at bounding box center [505, 465] width 108 height 32
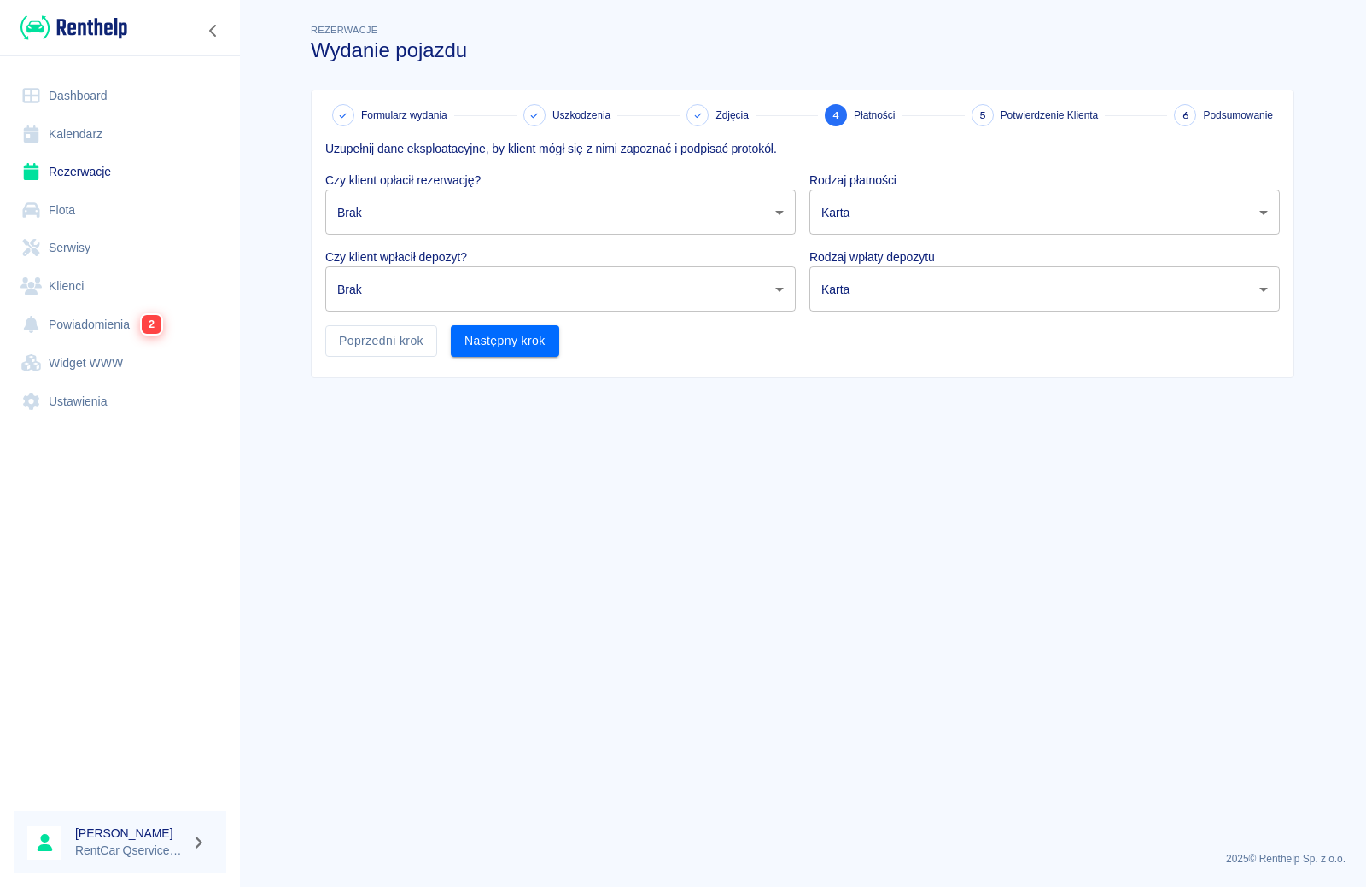
click at [503, 207] on body "Używamy plików Cookies, by zapewnić Ci najlepsze możliwe doświadczenie. Aby dow…" at bounding box center [683, 443] width 1366 height 887
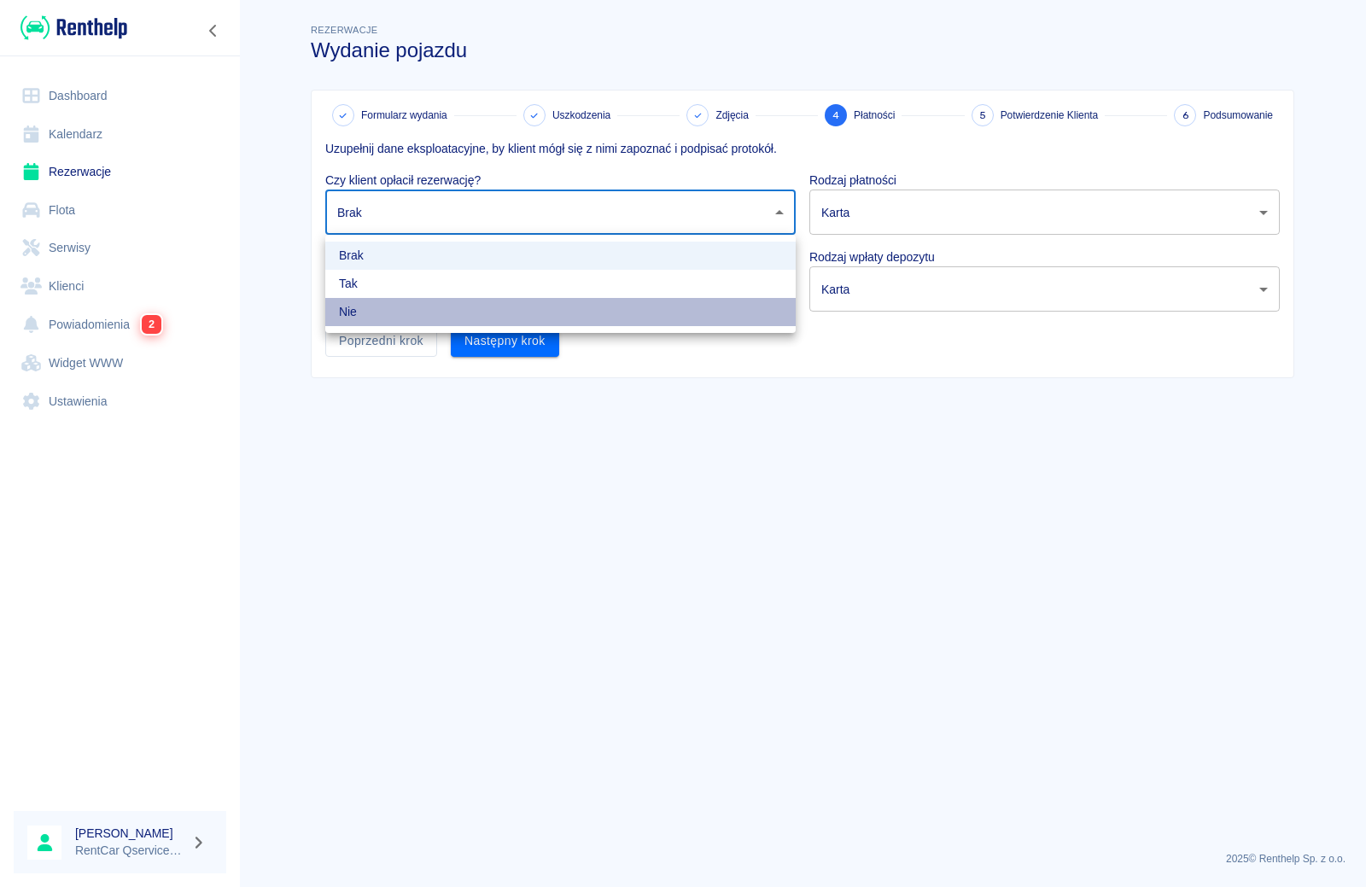
click at [502, 318] on li "Nie" at bounding box center [560, 312] width 470 height 28
type input "false"
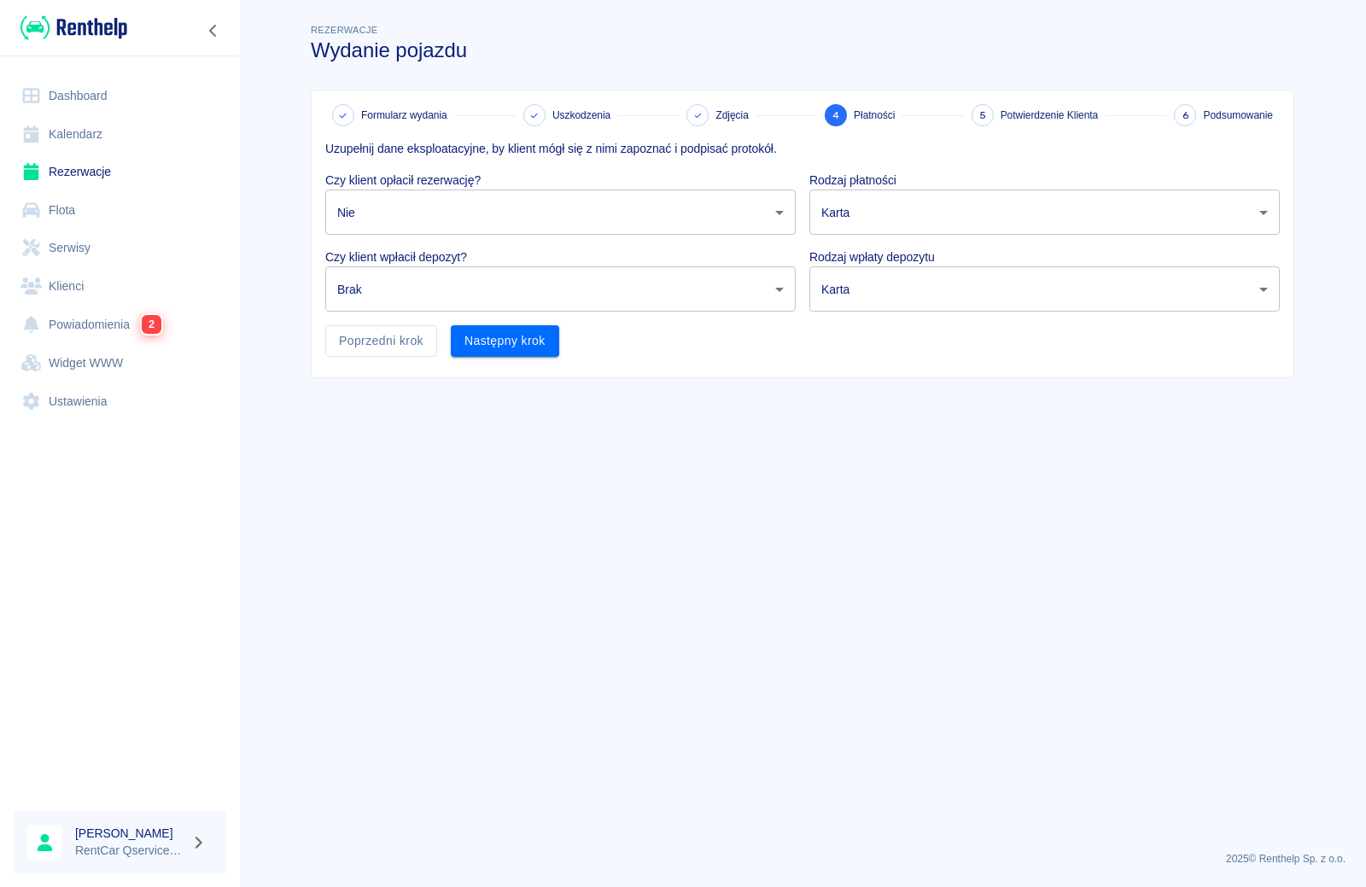
click at [502, 315] on div "Następny krok" at bounding box center [498, 334] width 122 height 45
click at [496, 294] on body "Używamy plików Cookies, by zapewnić Ci najlepsze możliwe doświadczenie. Aby dow…" at bounding box center [683, 443] width 1366 height 887
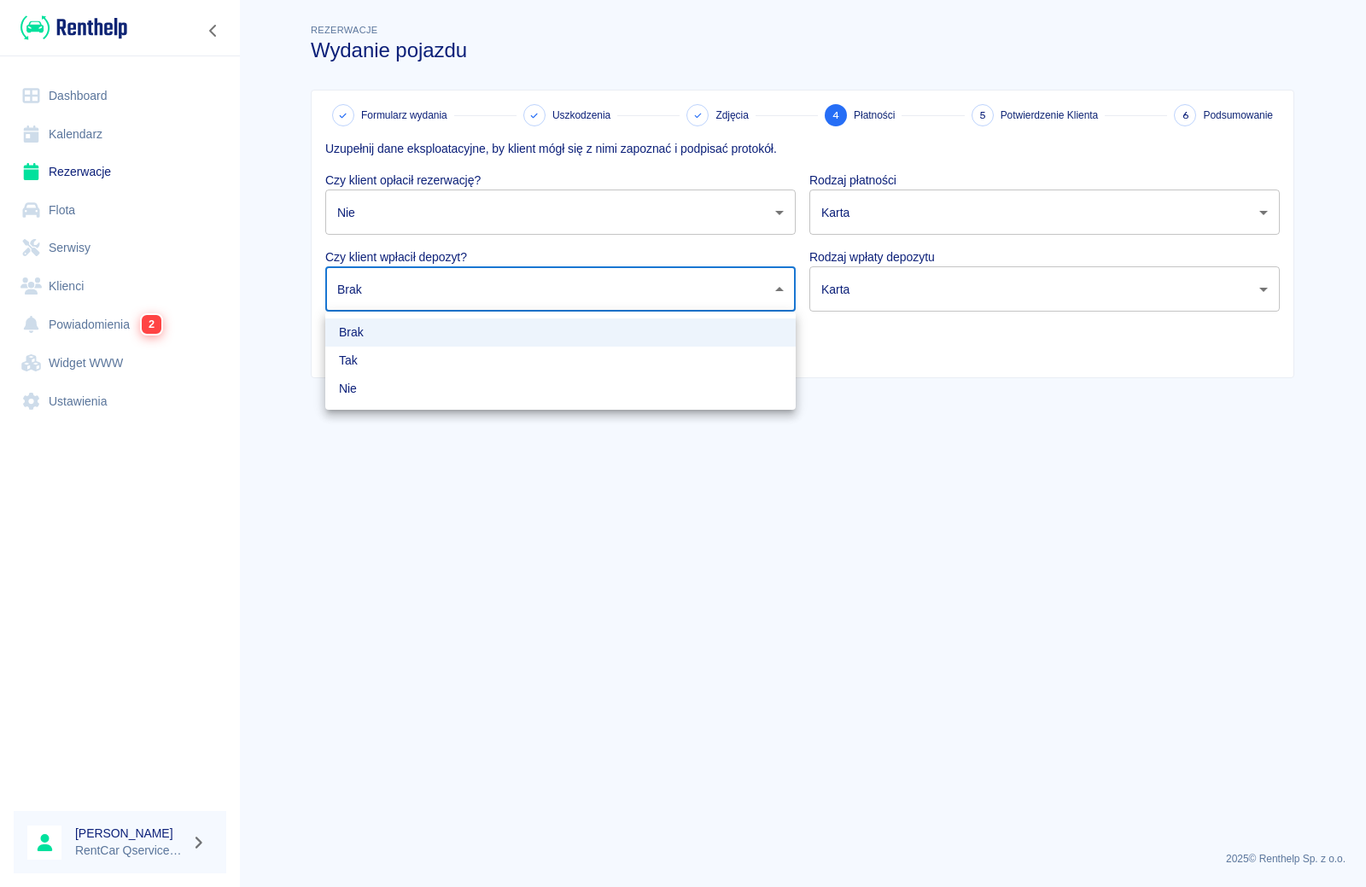
click at [503, 382] on li "Nie" at bounding box center [560, 389] width 470 height 28
type input "false"
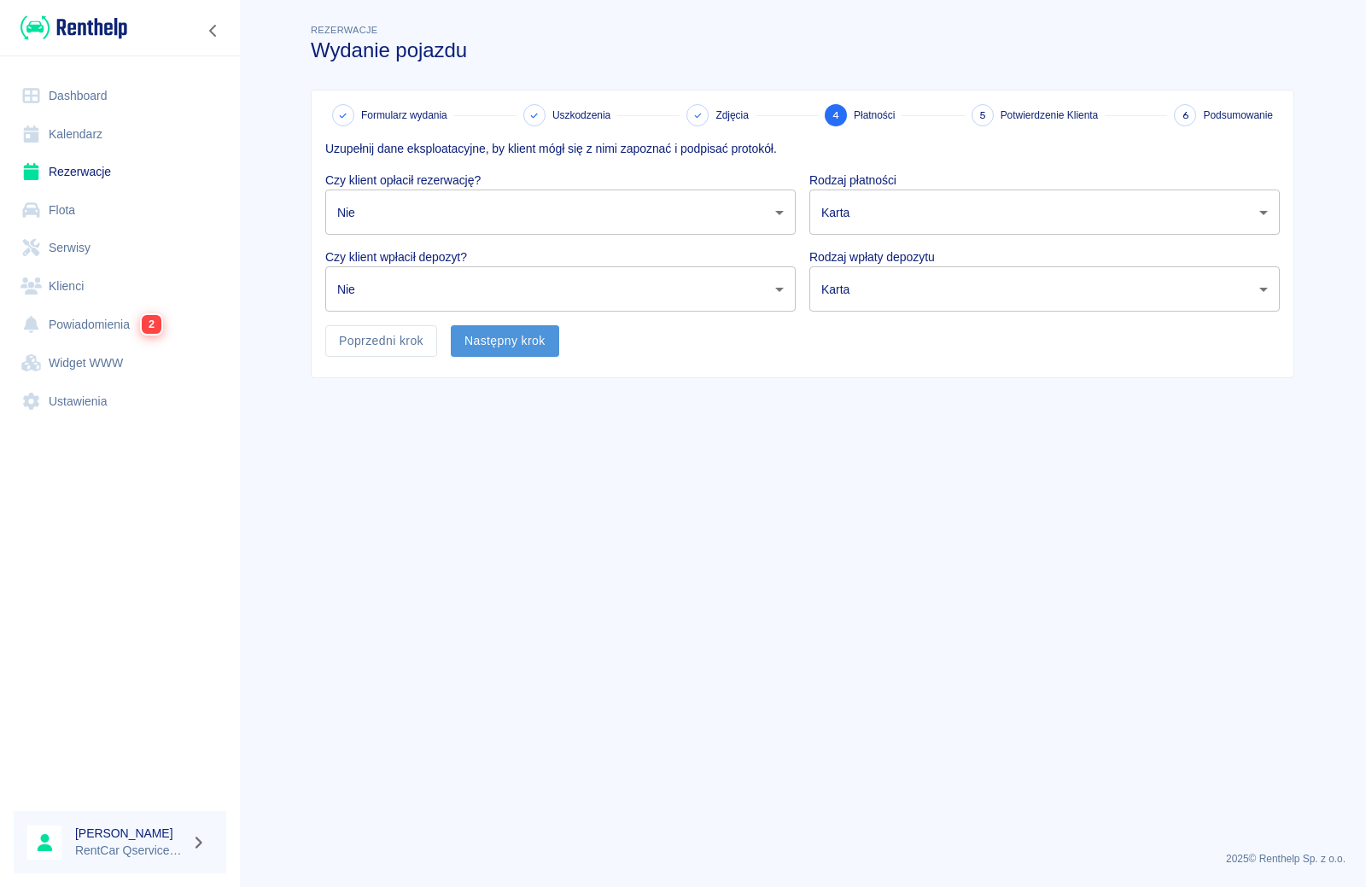
click at [507, 340] on button "Następny krok" at bounding box center [505, 341] width 108 height 32
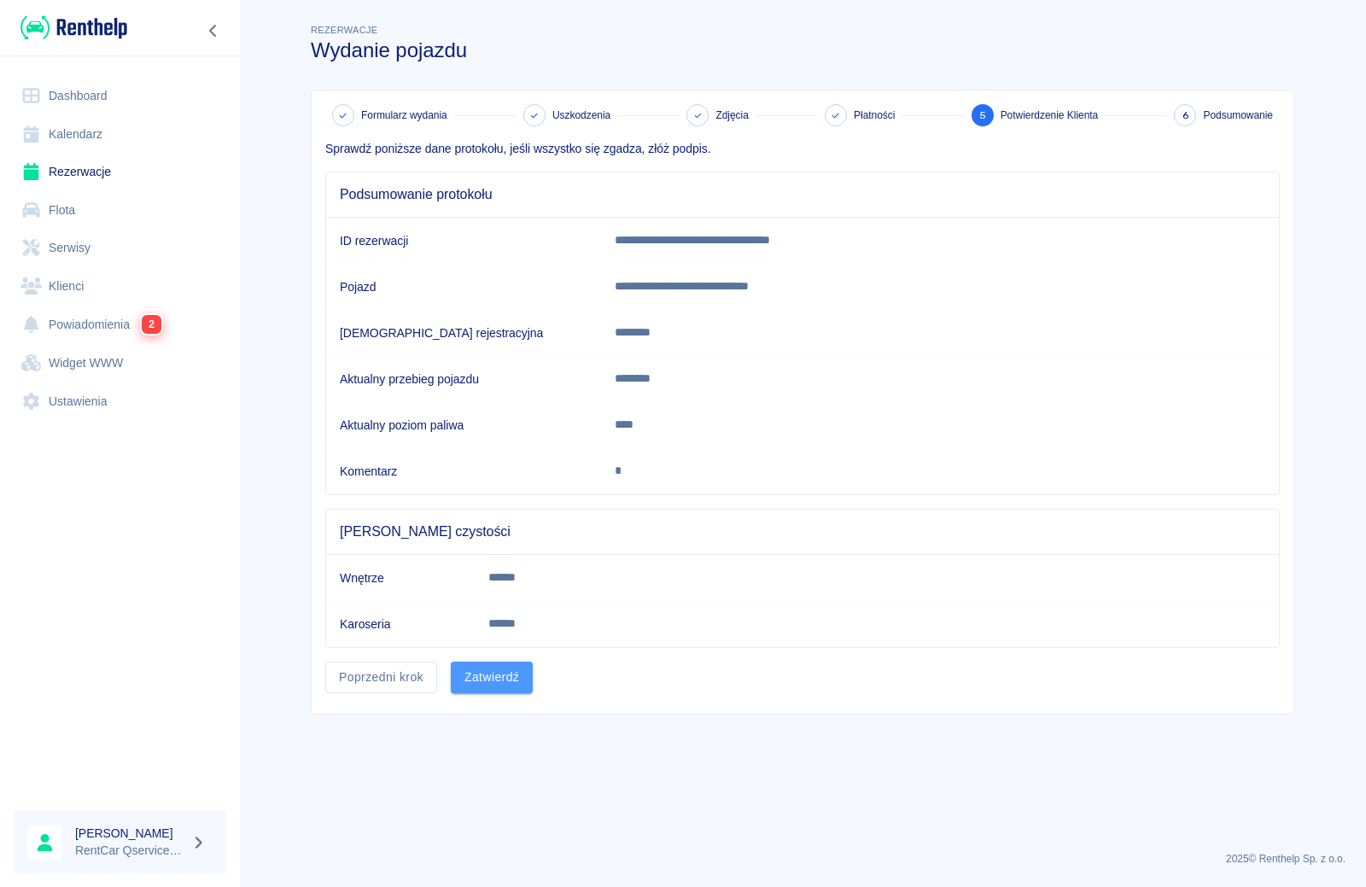
click at [484, 681] on button "Zatwierdź" at bounding box center [492, 678] width 82 height 32
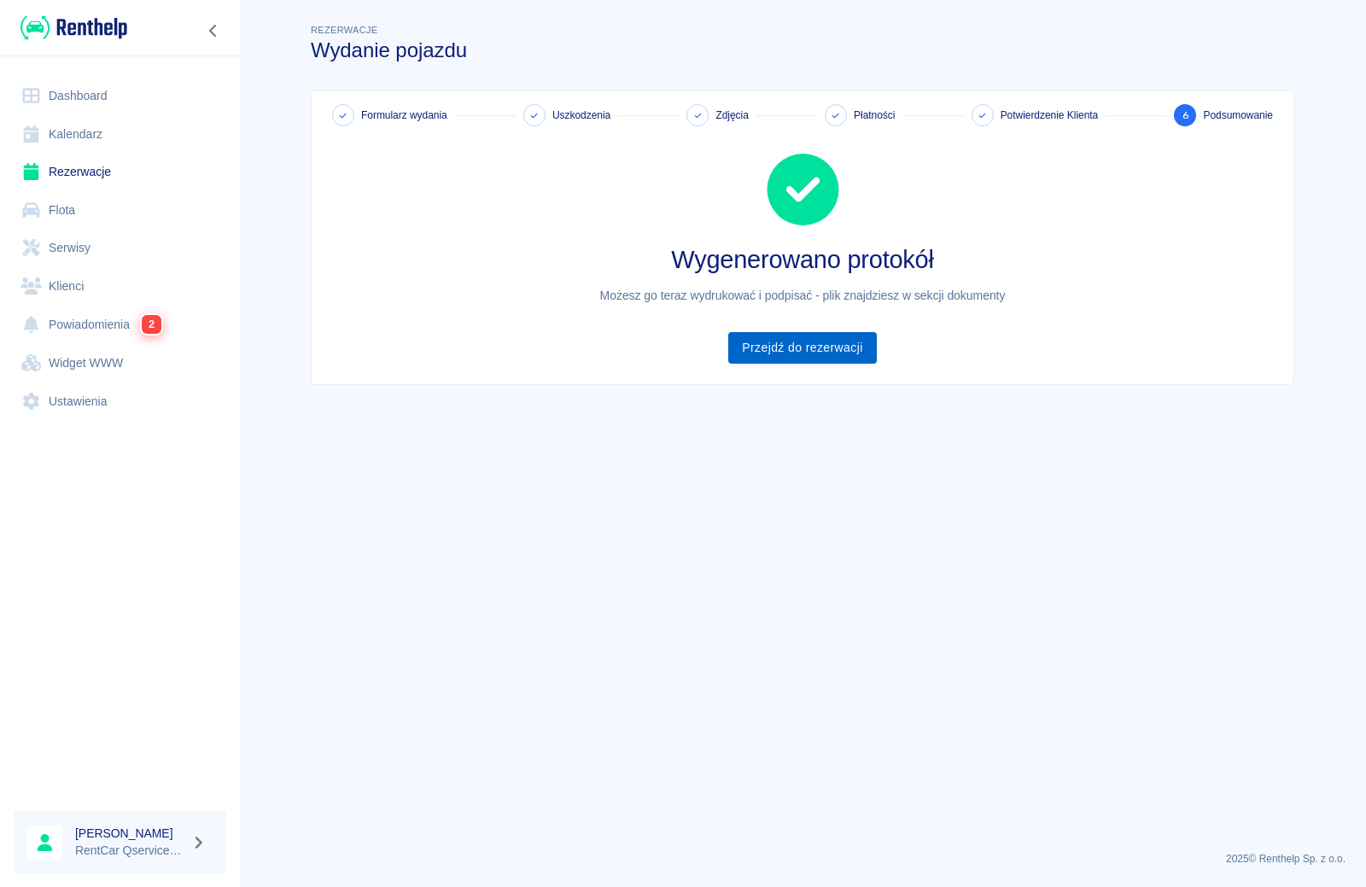
click at [792, 352] on link "Przejdź do rezerwacji" at bounding box center [802, 348] width 148 height 32
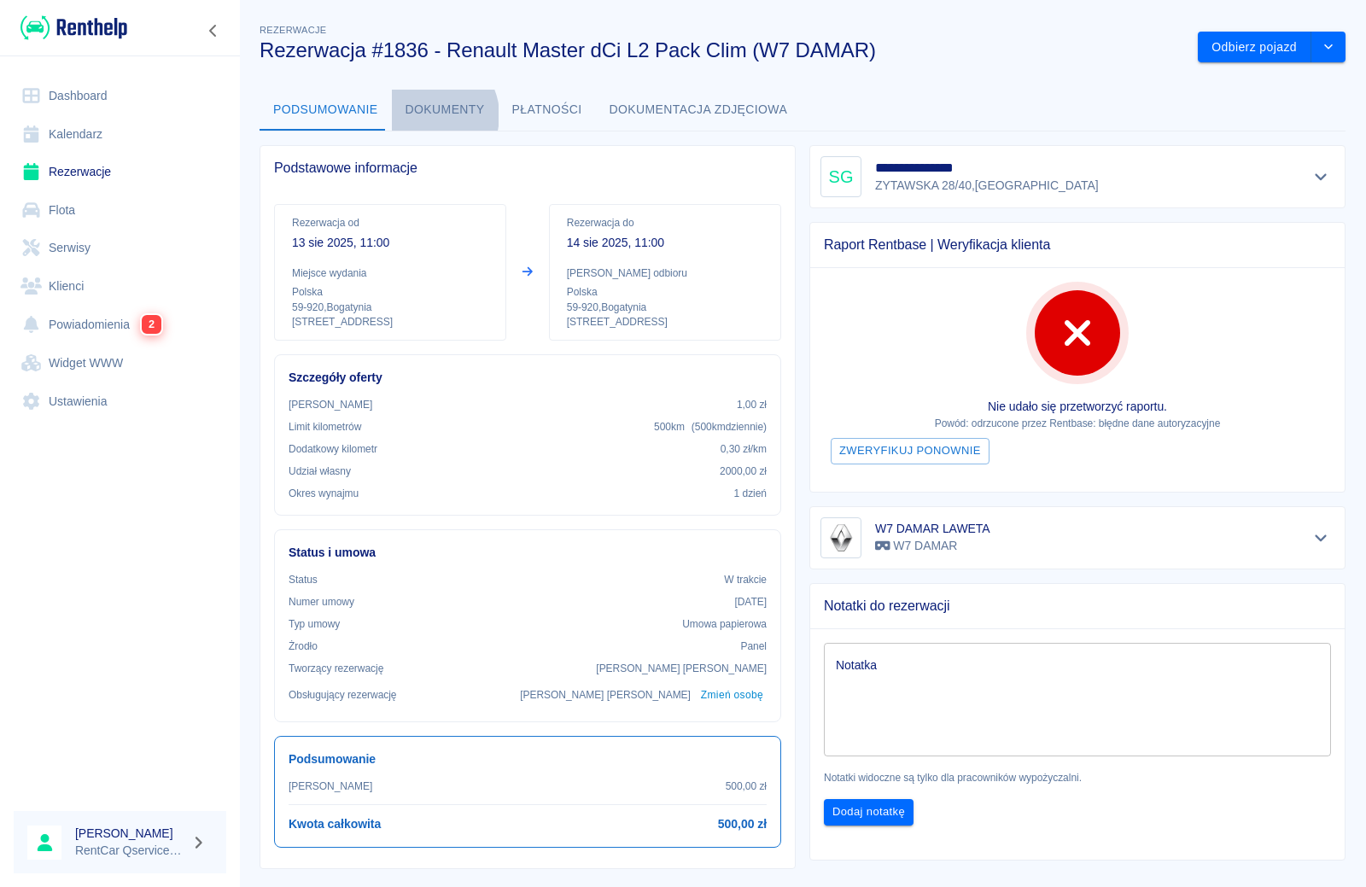
click at [423, 115] on button "Dokumenty" at bounding box center [445, 110] width 107 height 41
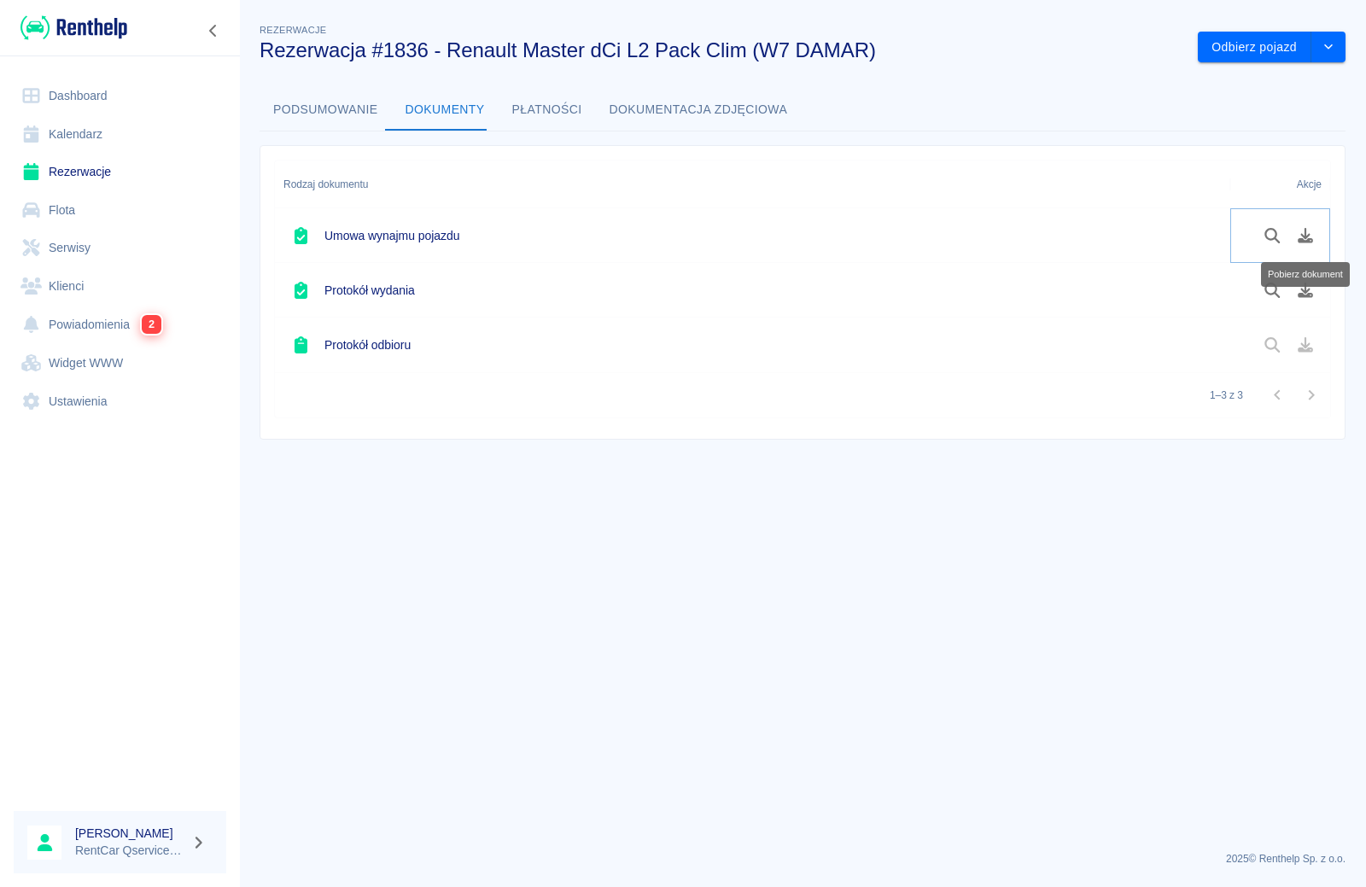
click at [1303, 237] on icon "Pobierz dokument" at bounding box center [1306, 235] width 20 height 15
click at [1302, 290] on icon "Pobierz dokument" at bounding box center [1305, 290] width 15 height 15
